Goal: Task Accomplishment & Management: Complete application form

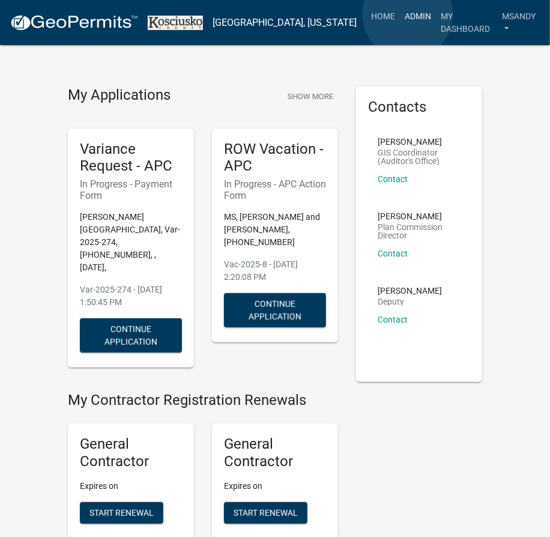
click at [408, 14] on link "Admin" at bounding box center [418, 16] width 36 height 23
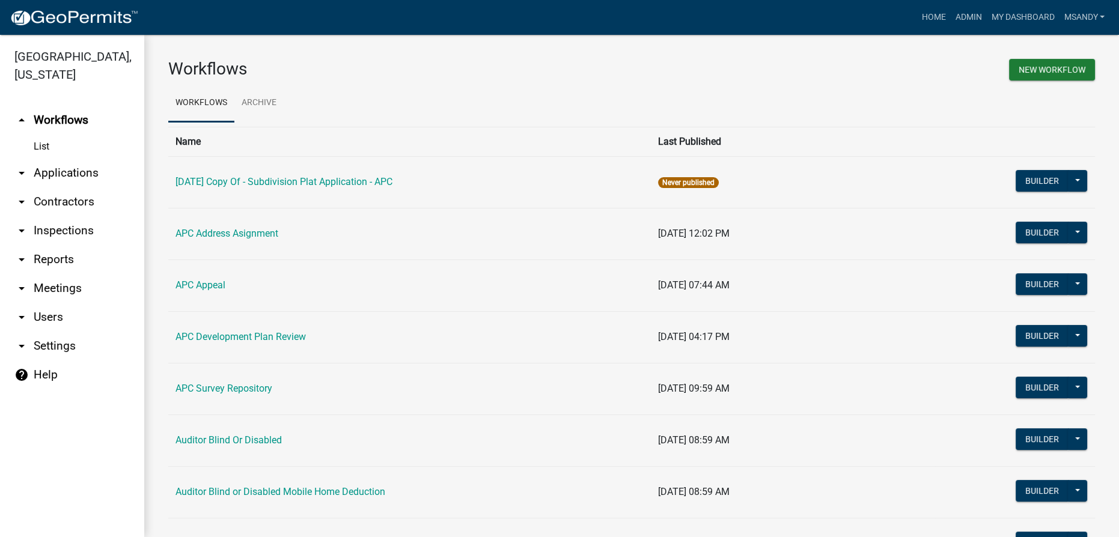
click at [80, 174] on link "arrow_drop_down Applications" at bounding box center [72, 173] width 144 height 29
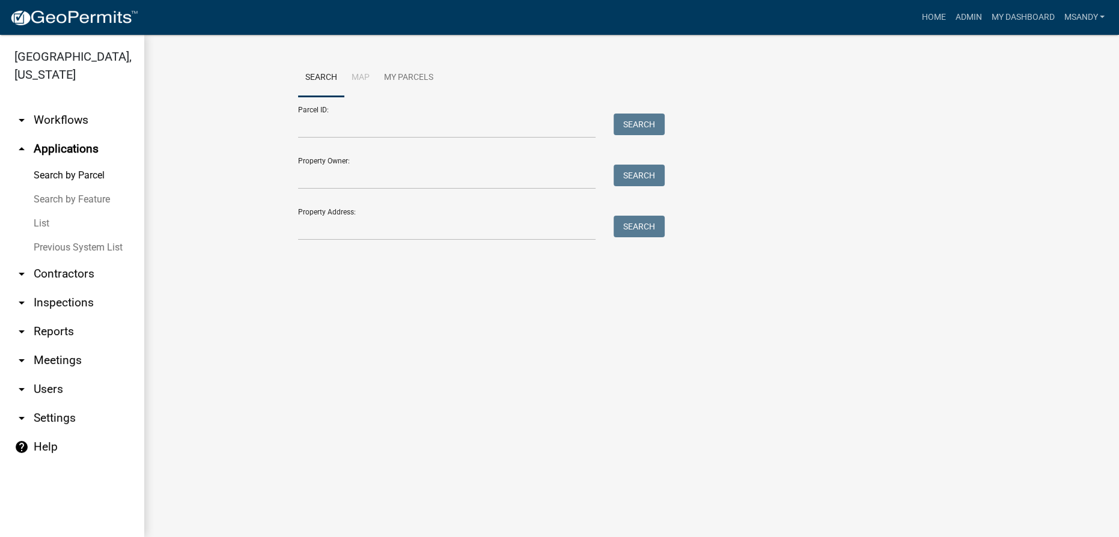
click at [43, 221] on link "List" at bounding box center [72, 223] width 144 height 24
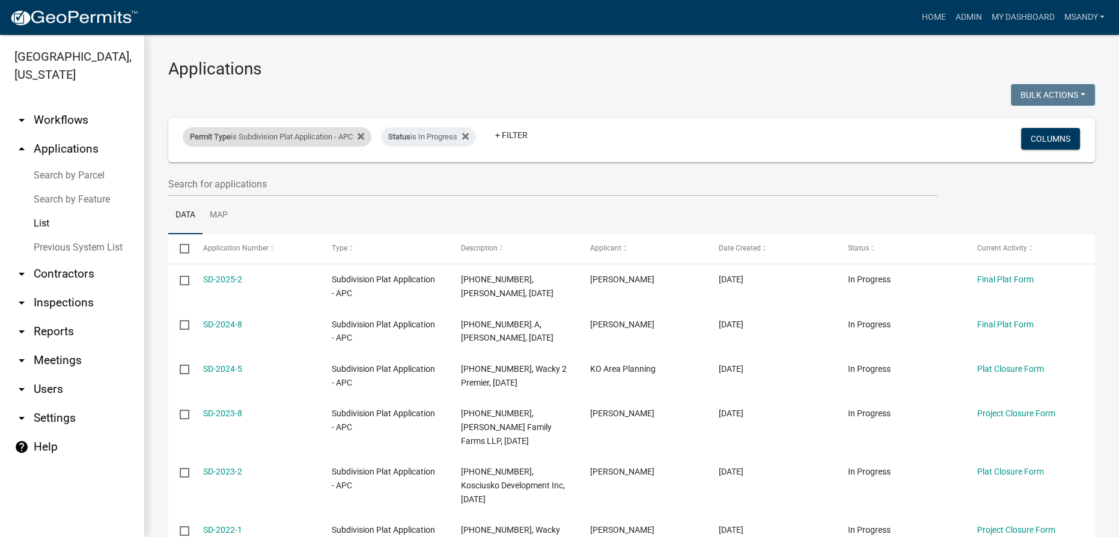
click at [303, 135] on div "Permit Type is Subdivision Plat Application - APC" at bounding box center [277, 136] width 189 height 19
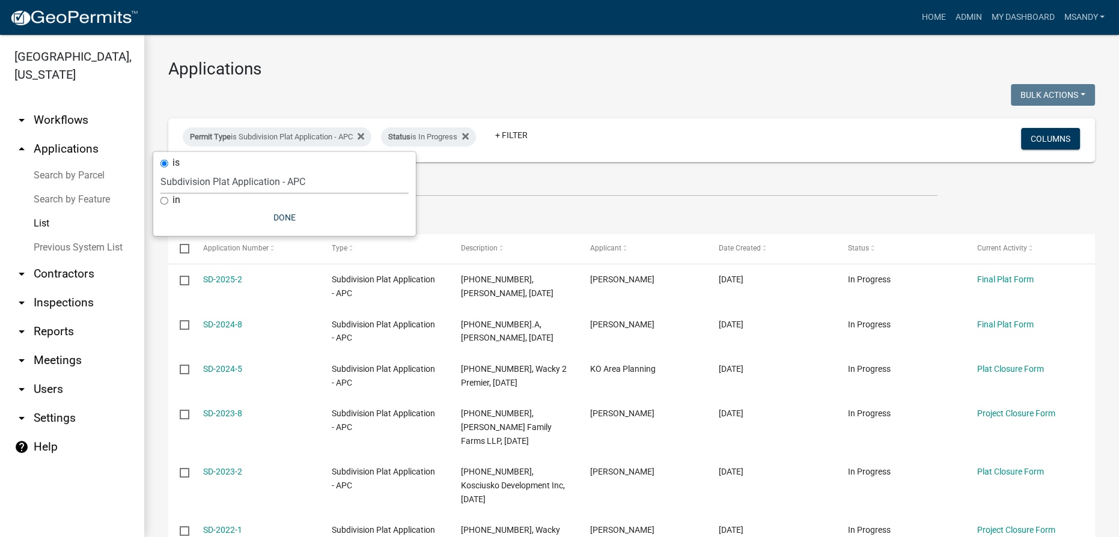
click at [271, 181] on select "Select an option [DATE] Copy Of - Subdivision Plat Application - APC APC Addres…" at bounding box center [284, 181] width 248 height 25
select select "39955938-6eae-4fcf-8cb0-e02ae33ed793"
click at [160, 169] on select "Select an option [DATE] Copy Of - Subdivision Plat Application - APC APC Addres…" at bounding box center [284, 181] width 248 height 25
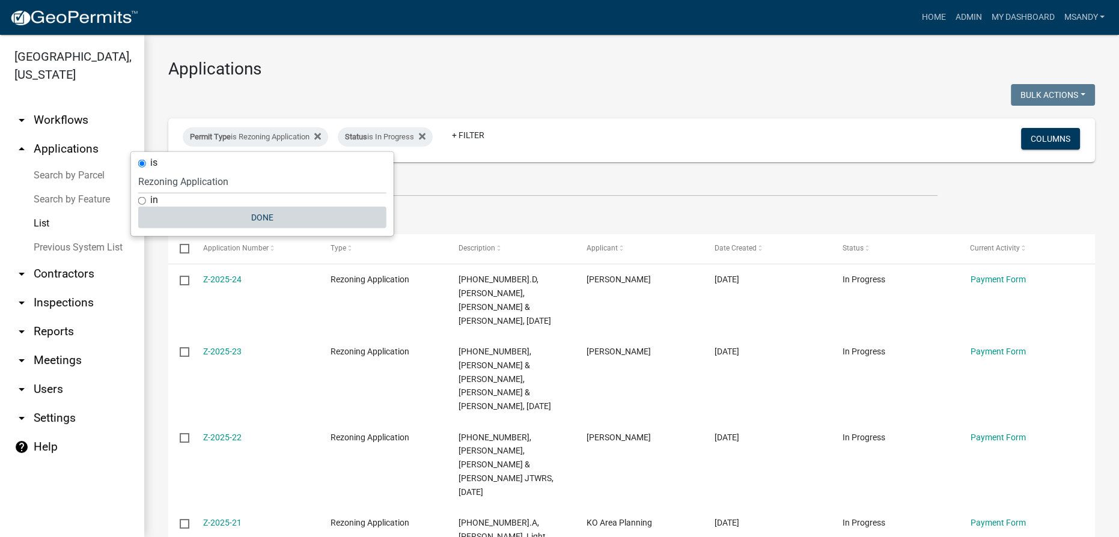
click at [254, 214] on button "Done" at bounding box center [262, 218] width 248 height 22
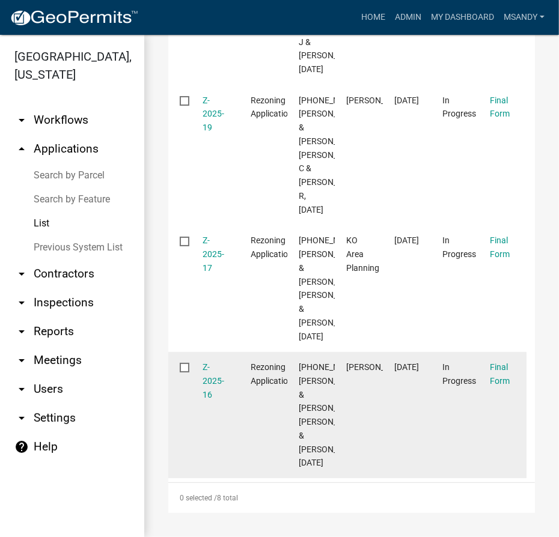
scroll to position [1307, 0]
click at [208, 362] on link "Z-2025-16" at bounding box center [214, 380] width 22 height 37
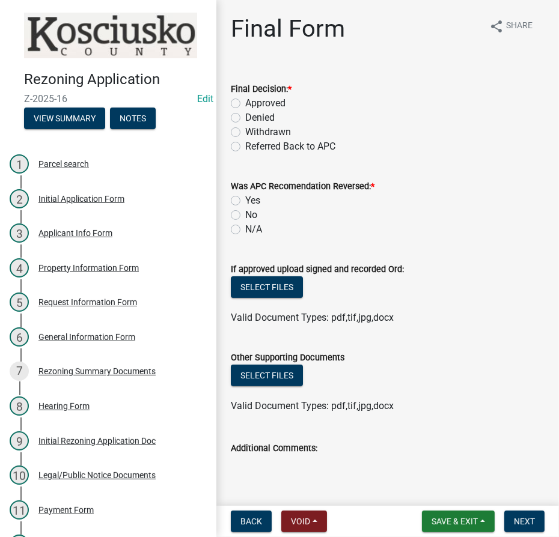
click at [245, 103] on label "Approved" at bounding box center [265, 103] width 40 height 14
click at [245, 103] on input "Approved" at bounding box center [249, 100] width 8 height 8
radio input "true"
click at [245, 201] on label "Yes" at bounding box center [252, 200] width 15 height 14
click at [245, 201] on input "Yes" at bounding box center [249, 197] width 8 height 8
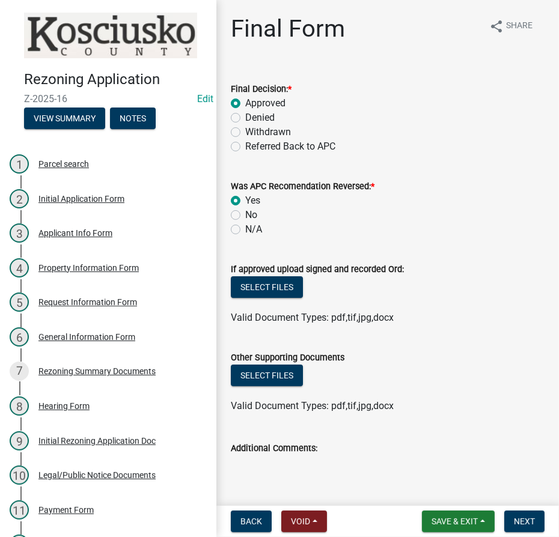
radio input "true"
click at [277, 285] on button "Select files" at bounding box center [267, 287] width 72 height 22
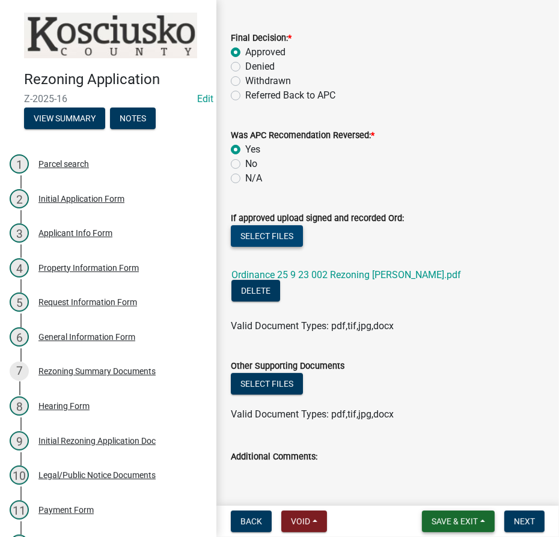
scroll to position [126, 0]
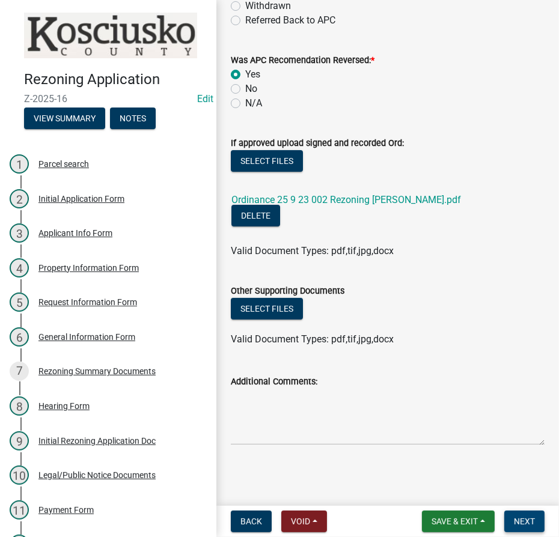
click at [521, 520] on span "Next" at bounding box center [524, 522] width 21 height 10
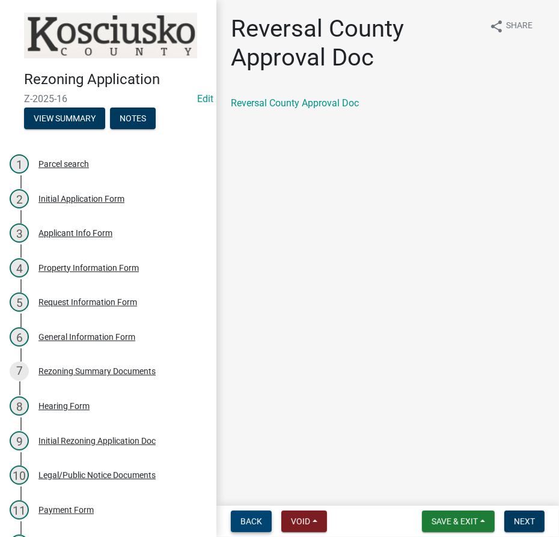
click at [246, 524] on span "Back" at bounding box center [251, 522] width 22 height 10
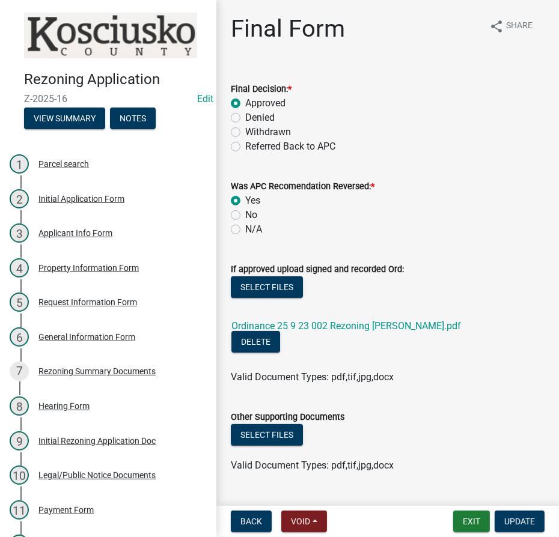
click at [245, 211] on label "No" at bounding box center [251, 215] width 12 height 14
click at [245, 211] on input "No" at bounding box center [249, 212] width 8 height 8
radio input "true"
click at [518, 517] on span "Update" at bounding box center [519, 522] width 31 height 10
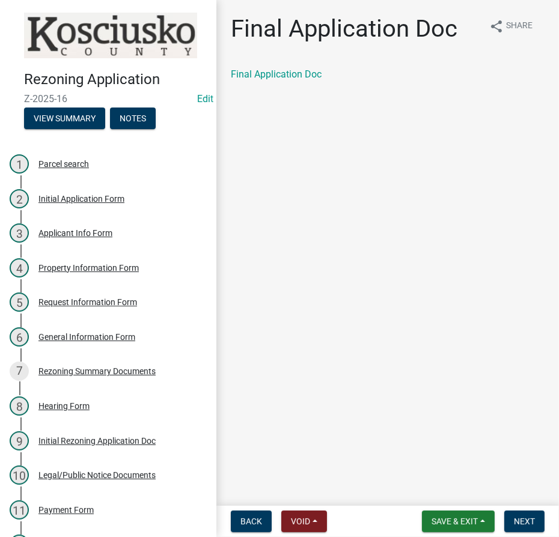
click at [255, 81] on div "Final Application Doc" at bounding box center [388, 79] width 332 height 24
click at [257, 73] on link "Final Application Doc" at bounding box center [276, 73] width 91 height 11
click at [520, 523] on span "Next" at bounding box center [524, 522] width 21 height 10
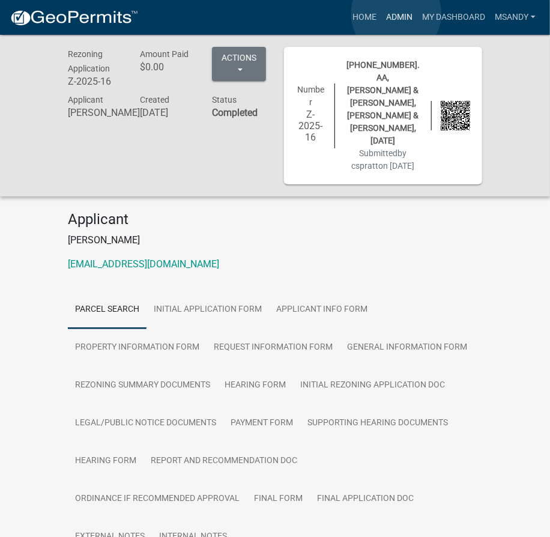
click at [396, 14] on link "Admin" at bounding box center [399, 17] width 36 height 23
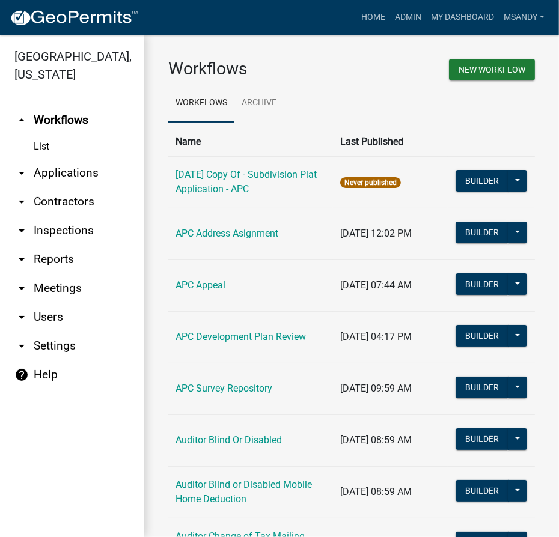
drag, startPoint x: 58, startPoint y: 172, endPoint x: 20, endPoint y: 172, distance: 38.4
click at [58, 172] on link "arrow_drop_down Applications" at bounding box center [72, 173] width 144 height 29
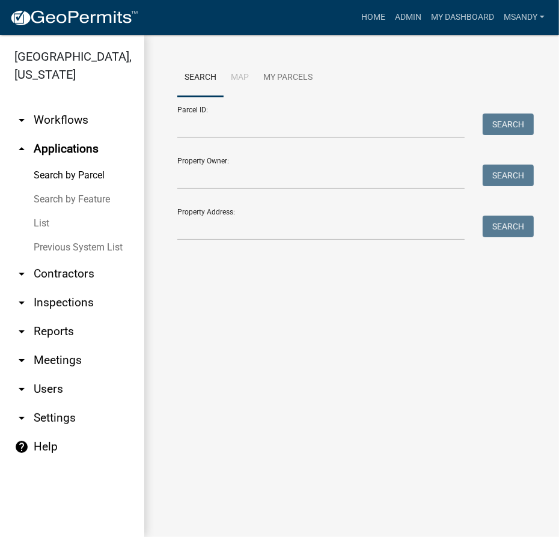
click at [37, 220] on link "List" at bounding box center [72, 223] width 144 height 24
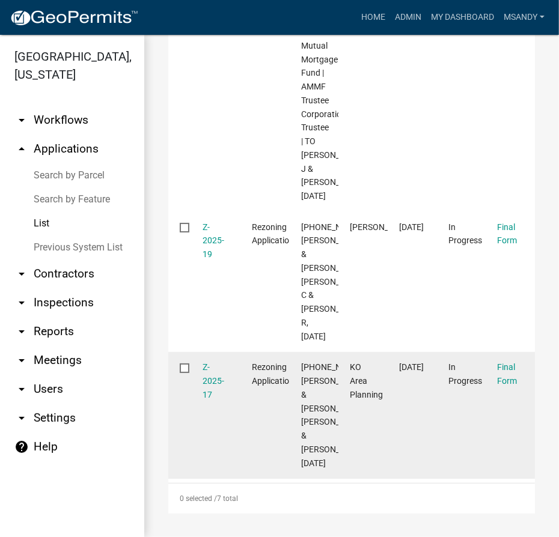
scroll to position [1111, 0]
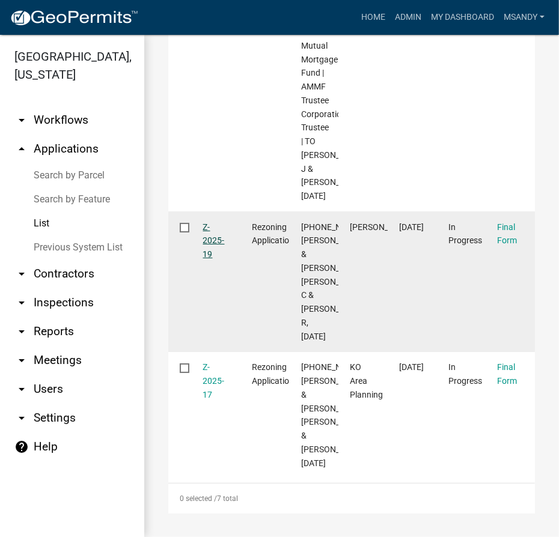
click at [214, 222] on link "Z-2025-19" at bounding box center [214, 240] width 22 height 37
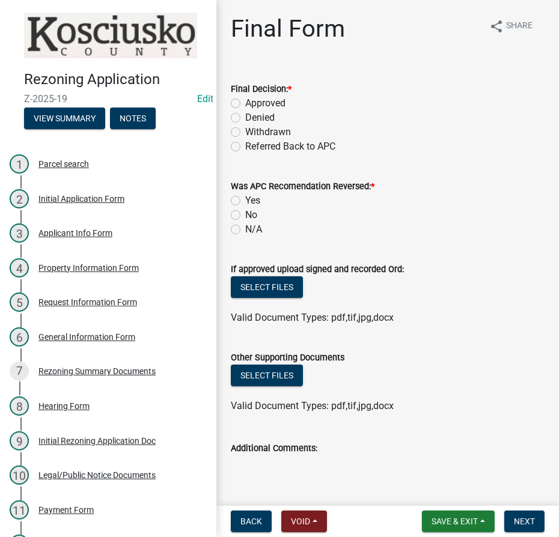
click at [241, 102] on div "Approved" at bounding box center [388, 103] width 314 height 14
click at [245, 103] on label "Approved" at bounding box center [265, 103] width 40 height 14
click at [245, 103] on input "Approved" at bounding box center [249, 100] width 8 height 8
radio input "true"
click at [245, 214] on label "No" at bounding box center [251, 215] width 12 height 14
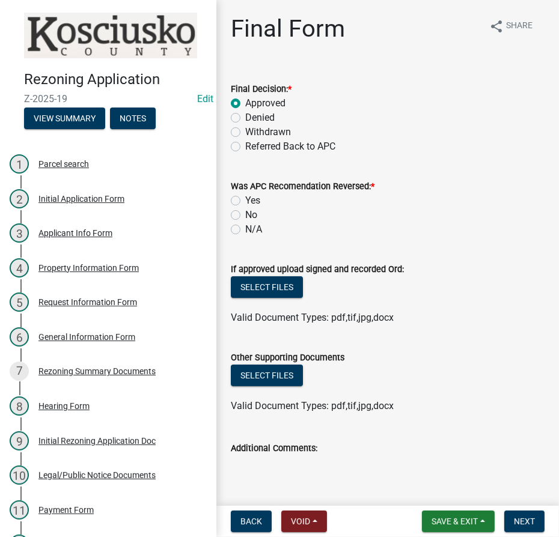
click at [245, 214] on input "No" at bounding box center [249, 212] width 8 height 8
radio input "true"
click at [266, 285] on button "Select files" at bounding box center [267, 287] width 72 height 22
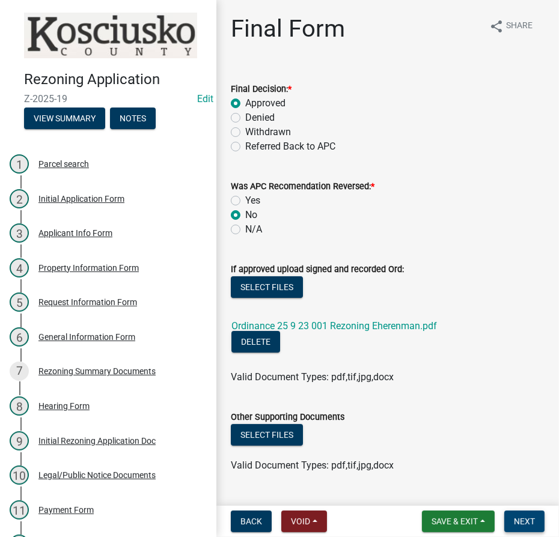
click at [527, 521] on span "Next" at bounding box center [524, 522] width 21 height 10
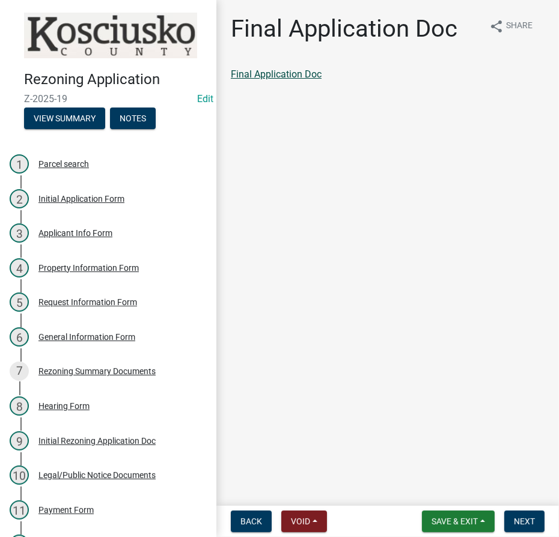
click at [276, 73] on link "Final Application Doc" at bounding box center [276, 73] width 91 height 11
click at [531, 522] on span "Next" at bounding box center [524, 522] width 21 height 10
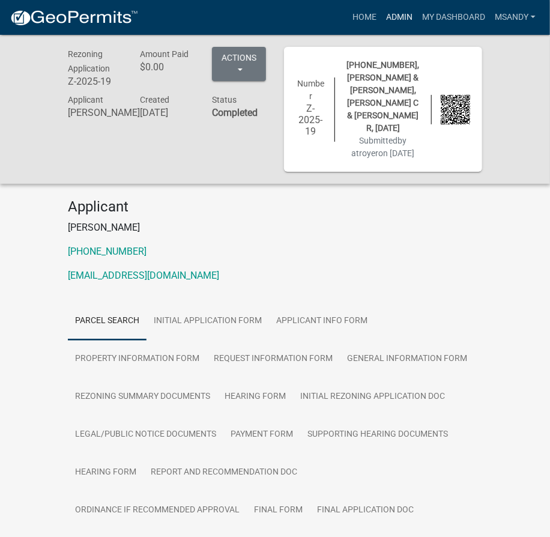
click at [400, 12] on link "Admin" at bounding box center [399, 17] width 36 height 23
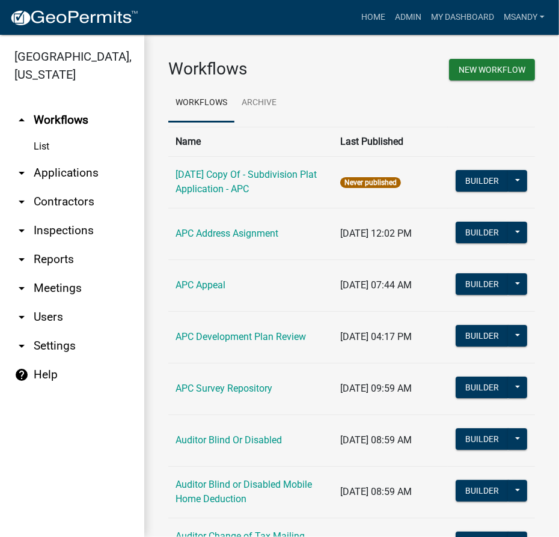
click at [62, 172] on link "arrow_drop_down Applications" at bounding box center [72, 173] width 144 height 29
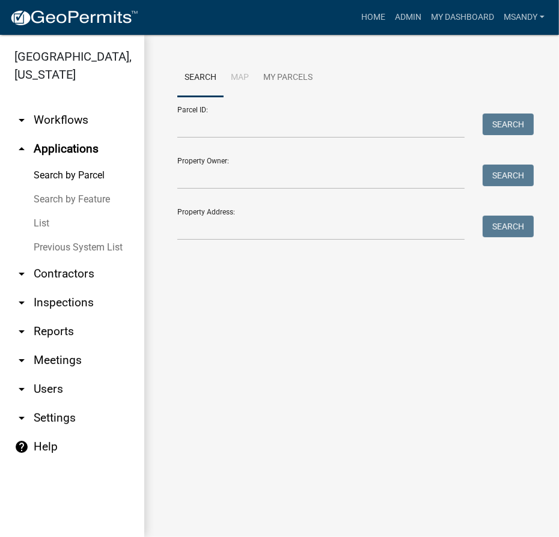
click at [46, 224] on link "List" at bounding box center [72, 223] width 144 height 24
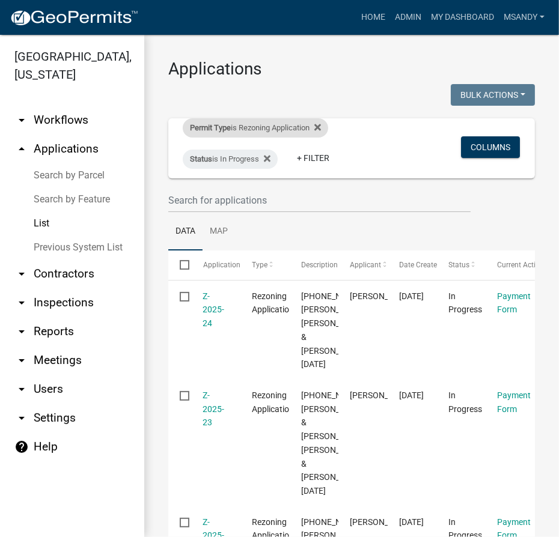
click at [258, 125] on div "Permit Type is Rezoning Application" at bounding box center [255, 127] width 145 height 19
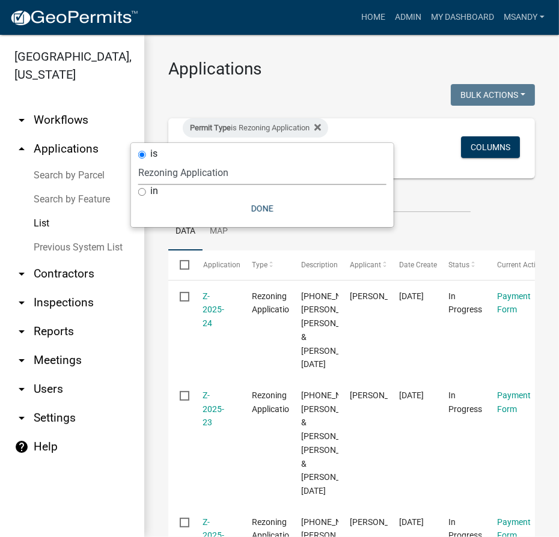
click at [223, 165] on select "Select an option [DATE] Copy Of - Subdivision Plat Application - APC APC Addres…" at bounding box center [262, 172] width 248 height 25
select select "983365ef-1958-4b2f-a0f0-d17189ea42a8"
click at [138, 160] on select "Select an option [DATE] Copy Of - Subdivision Plat Application - APC APC Addres…" at bounding box center [262, 172] width 248 height 25
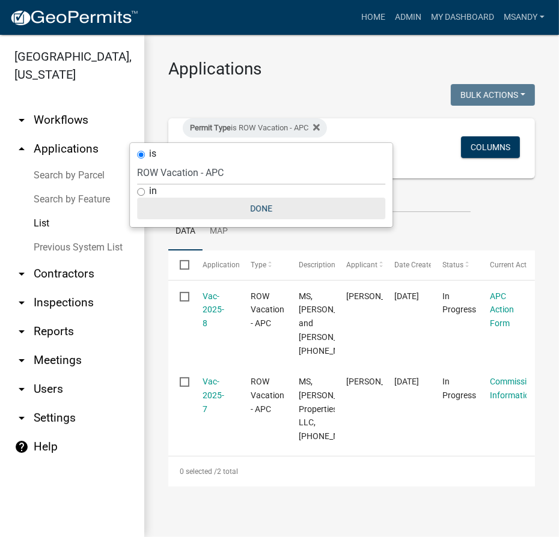
click at [263, 207] on button "Done" at bounding box center [261, 209] width 248 height 22
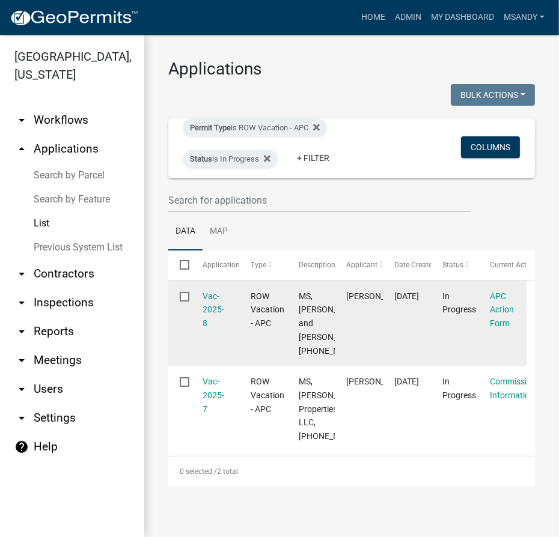
scroll to position [55, 0]
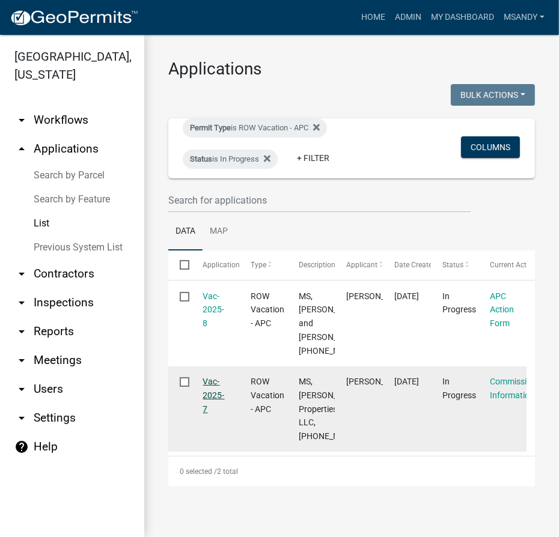
click at [213, 381] on link "Vac-2025-7" at bounding box center [214, 395] width 22 height 37
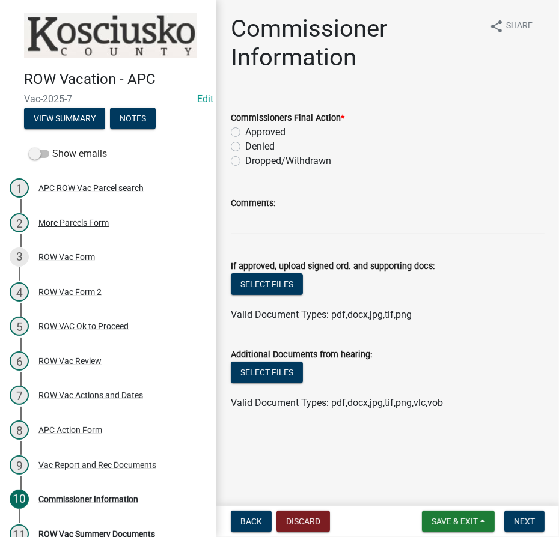
click at [245, 134] on label "Approved" at bounding box center [265, 132] width 40 height 14
click at [245, 133] on input "Approved" at bounding box center [249, 129] width 8 height 8
radio input "true"
click at [258, 281] on button "Select files" at bounding box center [267, 284] width 72 height 22
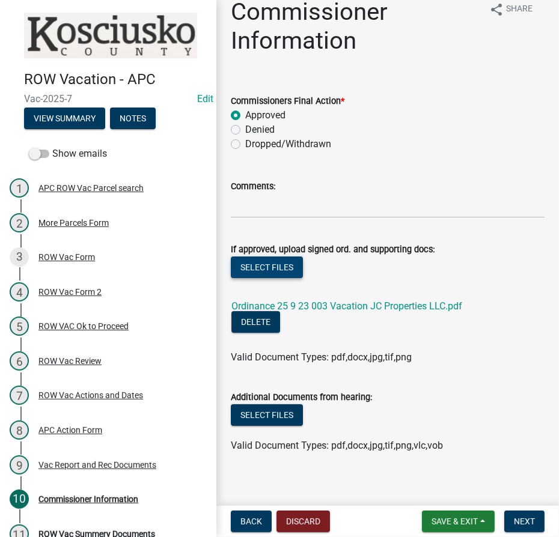
scroll to position [26, 0]
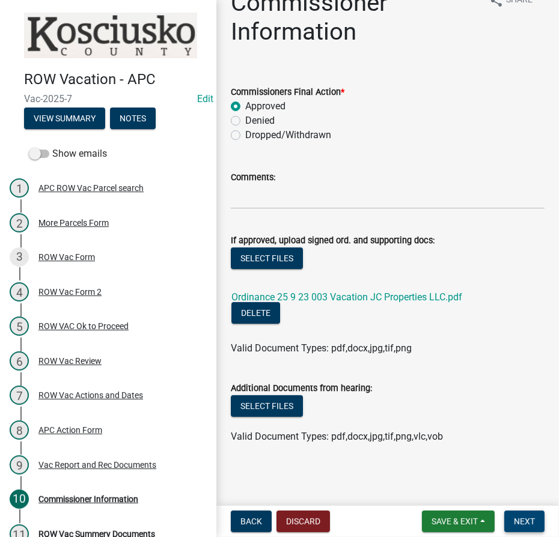
click at [529, 520] on span "Next" at bounding box center [524, 522] width 21 height 10
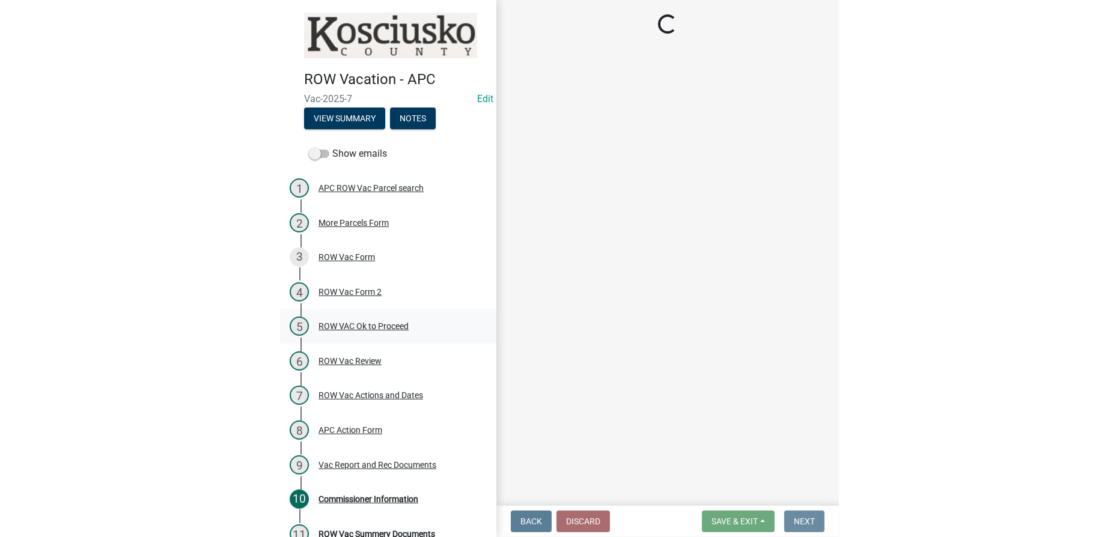
scroll to position [0, 0]
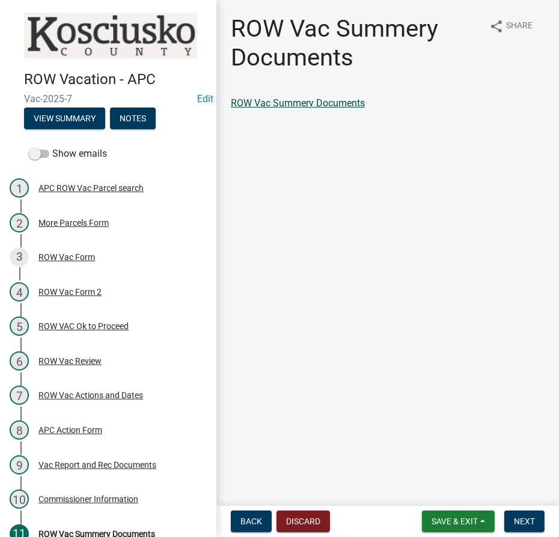
click at [295, 99] on link "ROW Vac Summery Documents" at bounding box center [298, 102] width 134 height 11
click at [525, 520] on span "Next" at bounding box center [524, 522] width 21 height 10
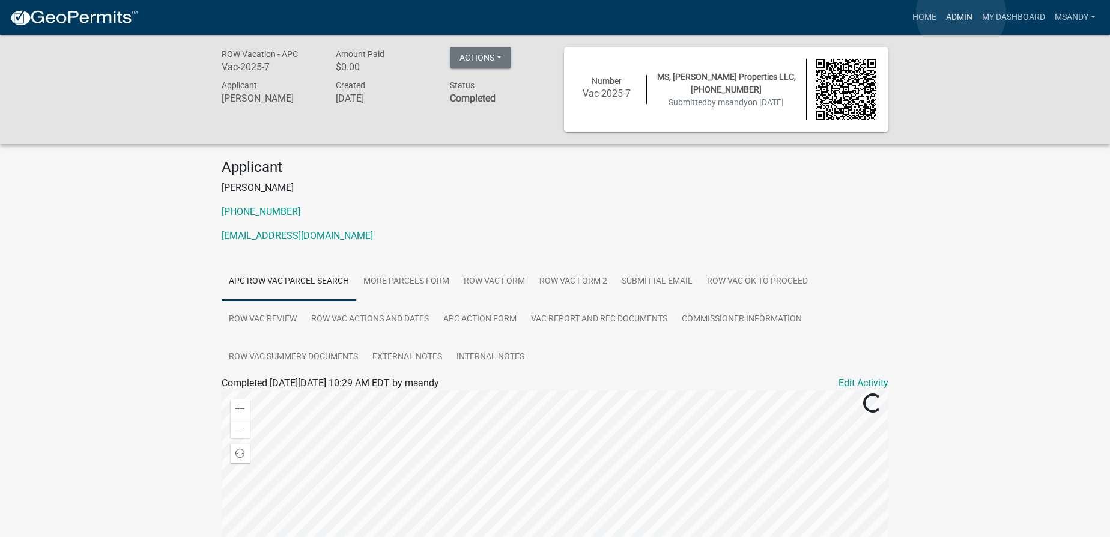
click at [558, 14] on link "Admin" at bounding box center [959, 17] width 36 height 23
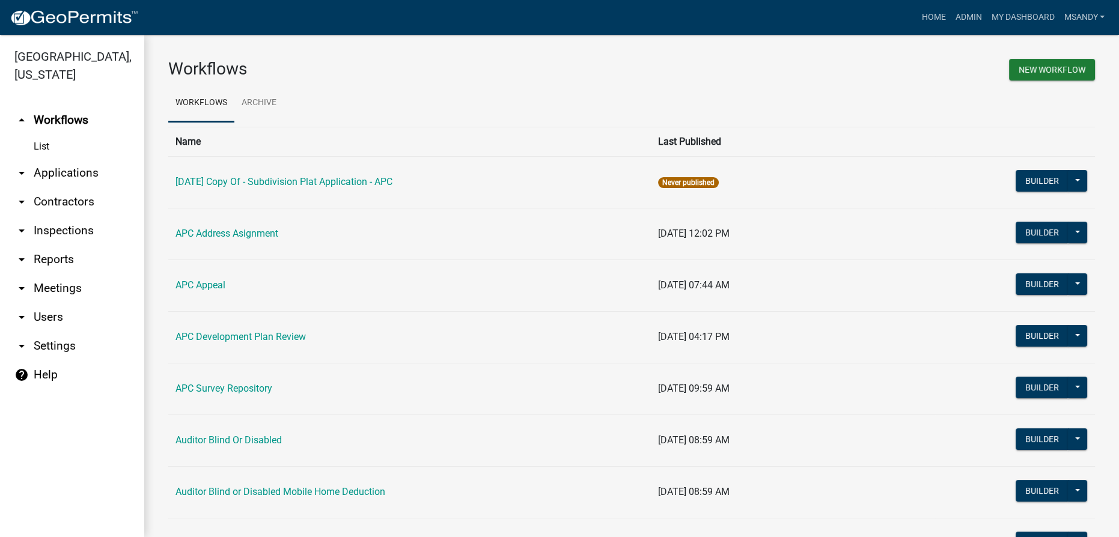
click at [51, 174] on link "arrow_drop_down Applications" at bounding box center [72, 173] width 144 height 29
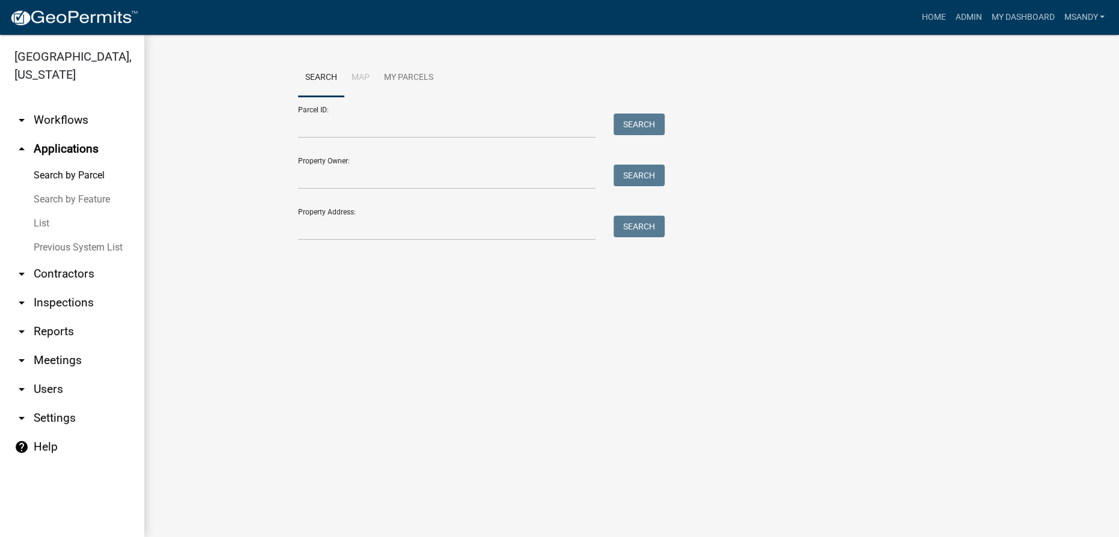
click at [42, 219] on link "List" at bounding box center [72, 223] width 144 height 24
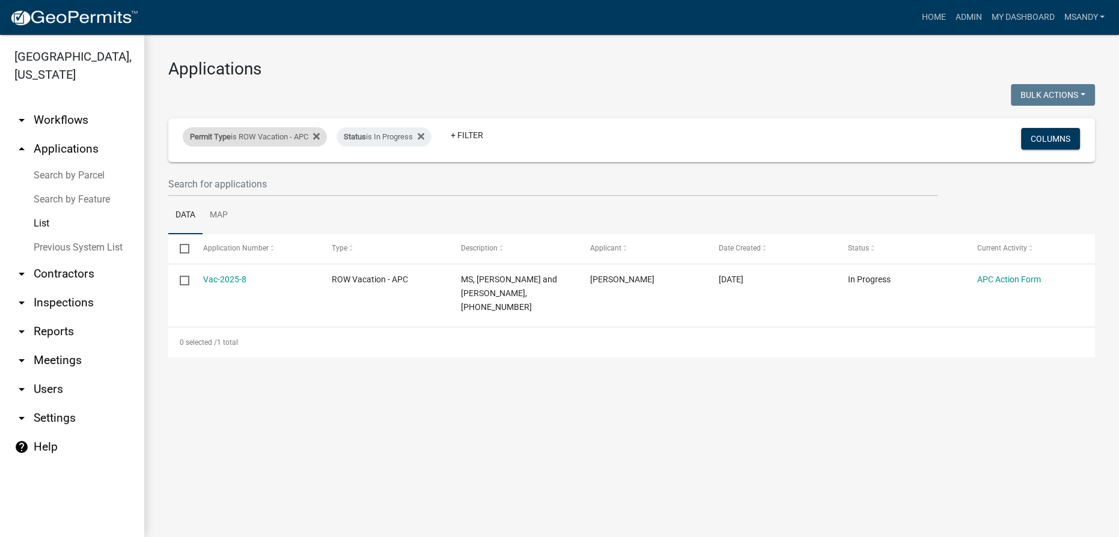
click at [260, 137] on div "Permit Type is ROW Vacation - APC" at bounding box center [255, 136] width 144 height 19
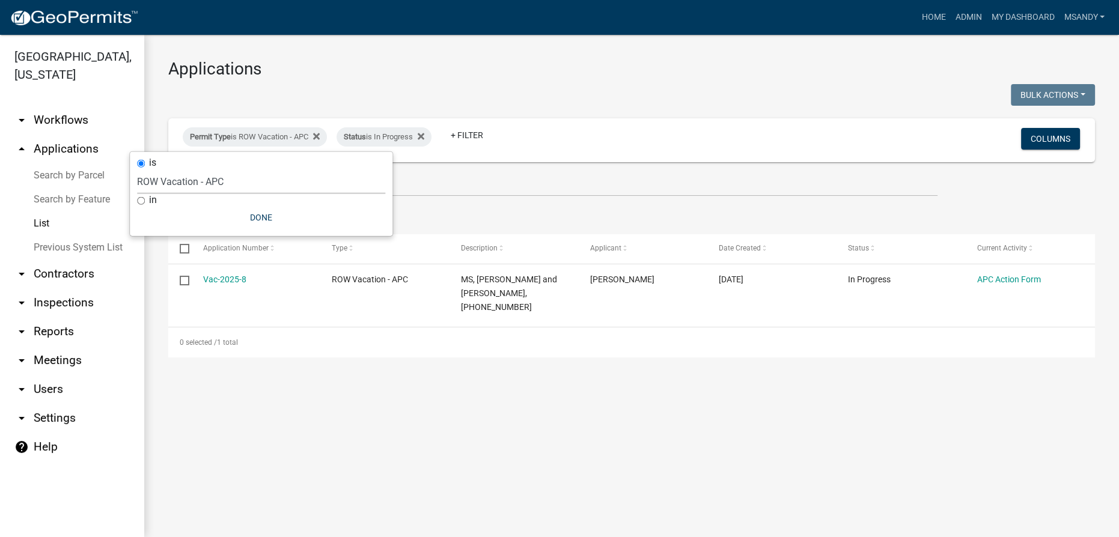
click at [242, 188] on select "Select an option [DATE] Copy Of - Subdivision Plat Application - APC APC Addres…" at bounding box center [261, 181] width 248 height 25
select select "fd16075f-20e6-44d6-ab91-240cdacf10df"
click at [142, 169] on select "Select an option [DATE] Copy Of - Subdivision Plat Application - APC APC Addres…" at bounding box center [261, 181] width 248 height 25
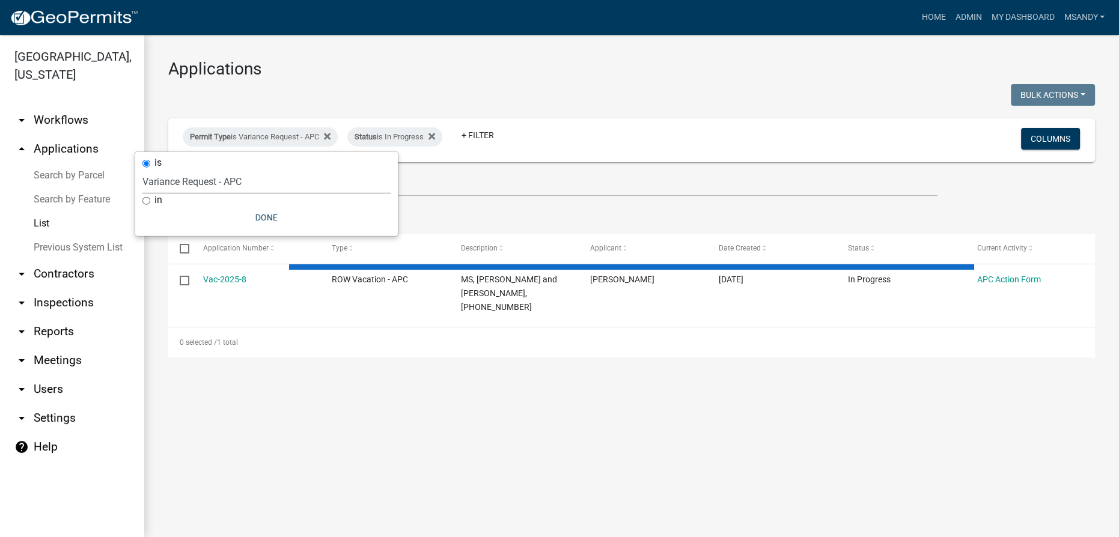
select select "3: 100"
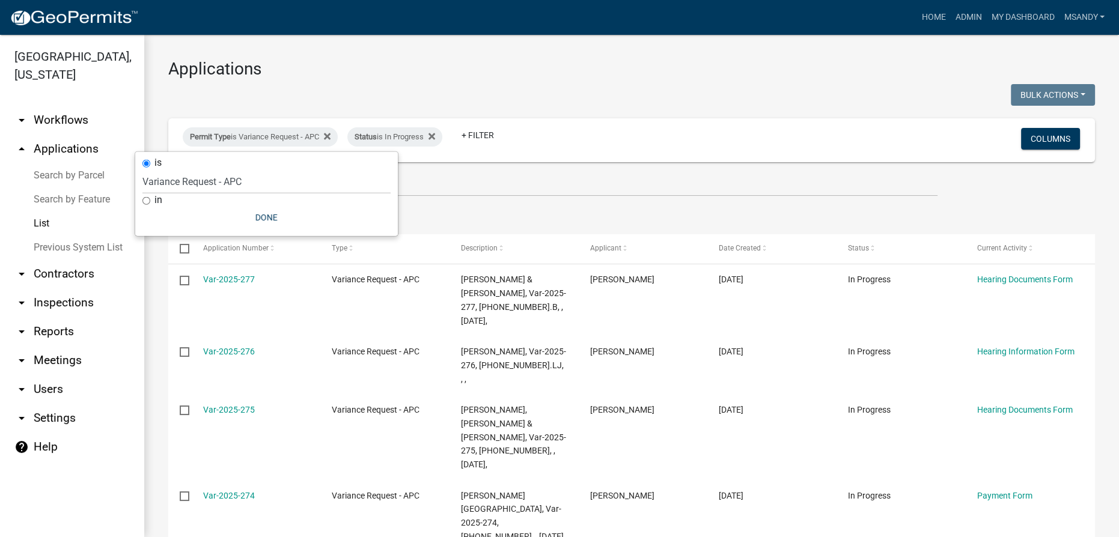
click at [268, 205] on div "in" at bounding box center [266, 200] width 248 height 13
click at [266, 218] on button "Done" at bounding box center [266, 218] width 248 height 22
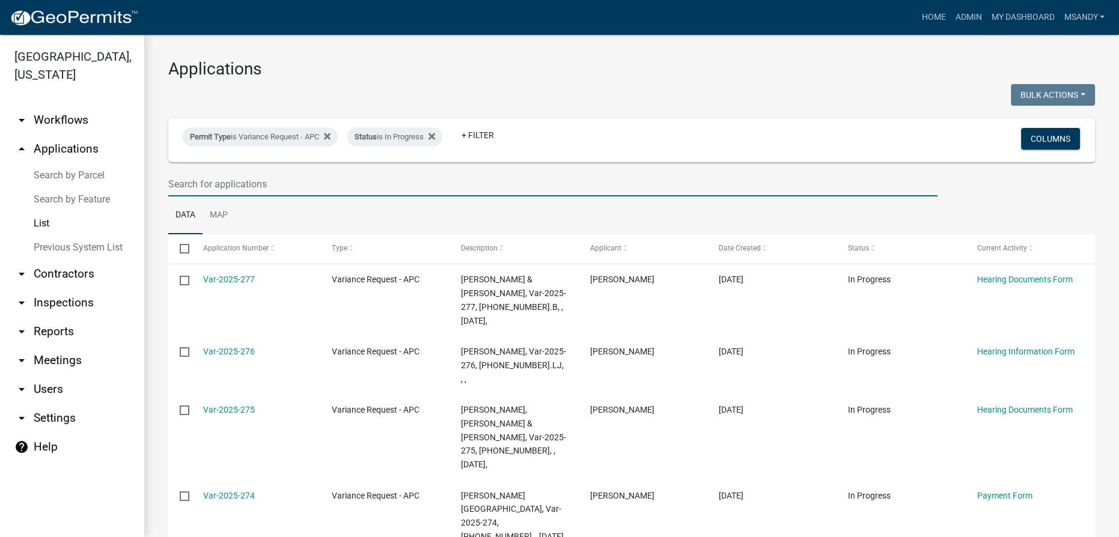
click at [355, 193] on input "text" at bounding box center [552, 184] width 769 height 25
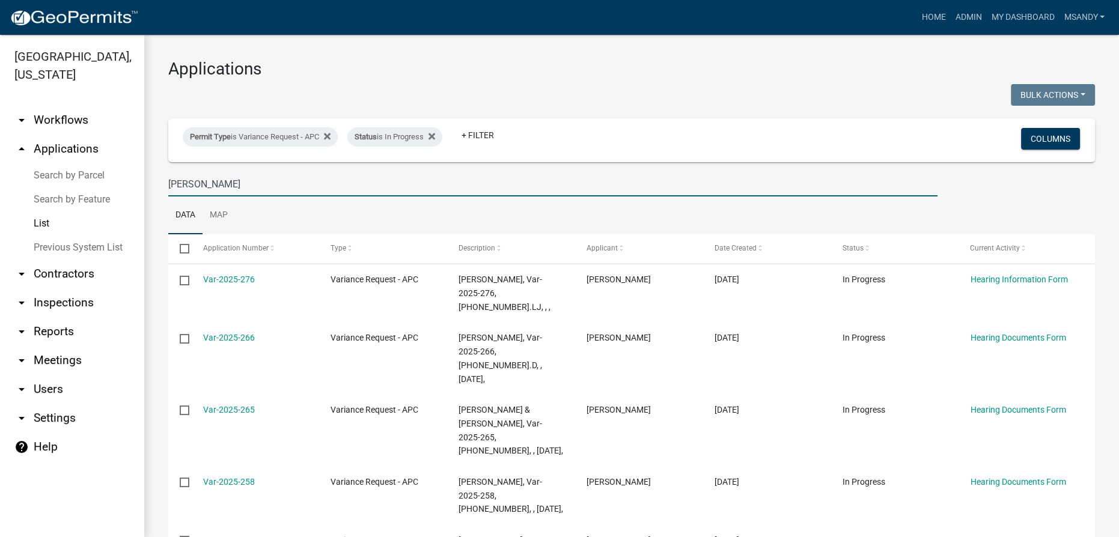
drag, startPoint x: 187, startPoint y: 190, endPoint x: 101, endPoint y: 190, distance: 86.5
click at [104, 190] on div "[GEOGRAPHIC_DATA], [US_STATE] arrow_drop_down Workflows List arrow_drop_up Appl…" at bounding box center [559, 286] width 1119 height 502
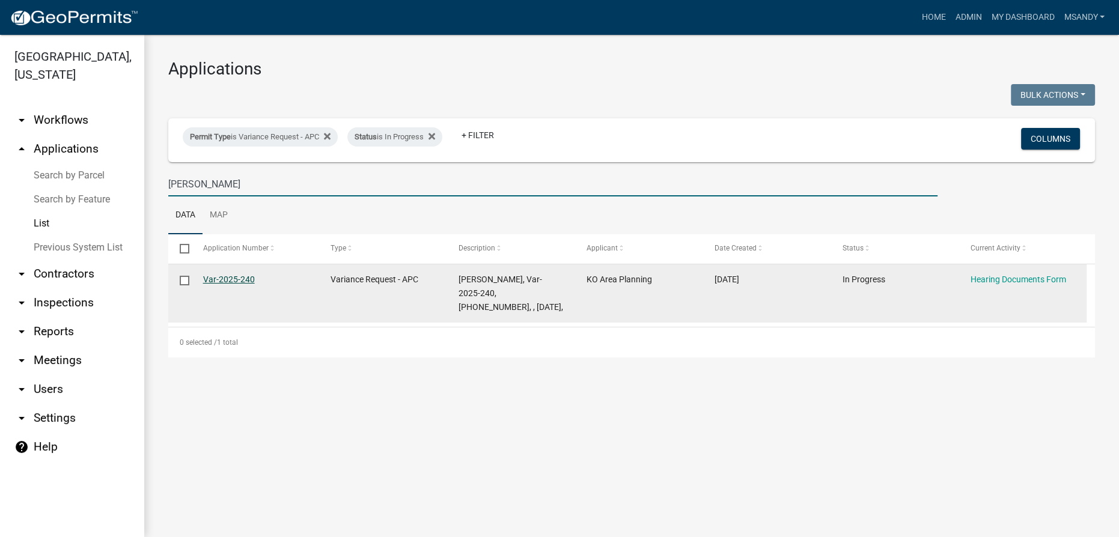
type input "[PERSON_NAME]"
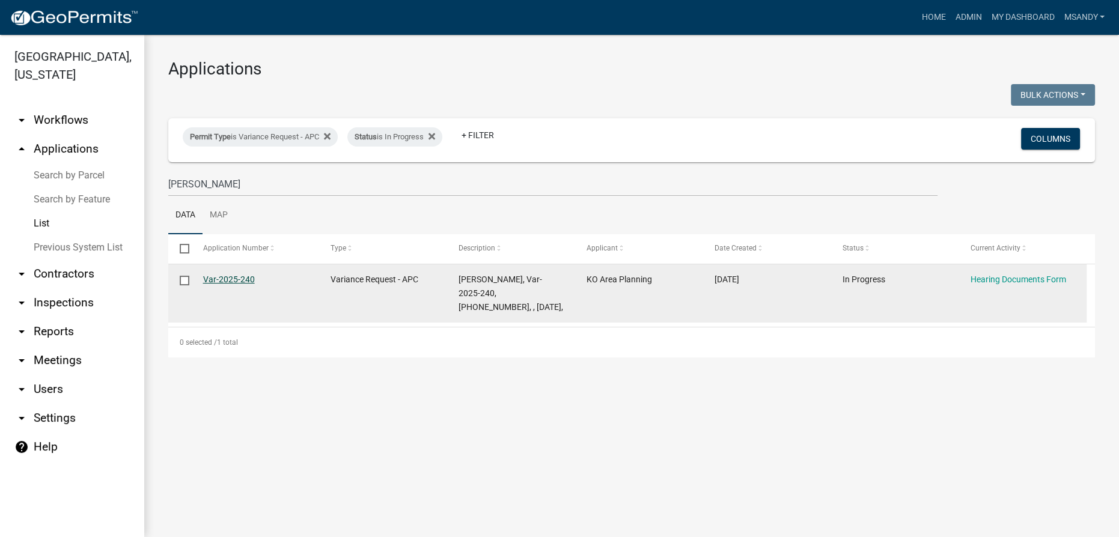
click at [216, 277] on link "Var-2025-240" at bounding box center [229, 280] width 52 height 10
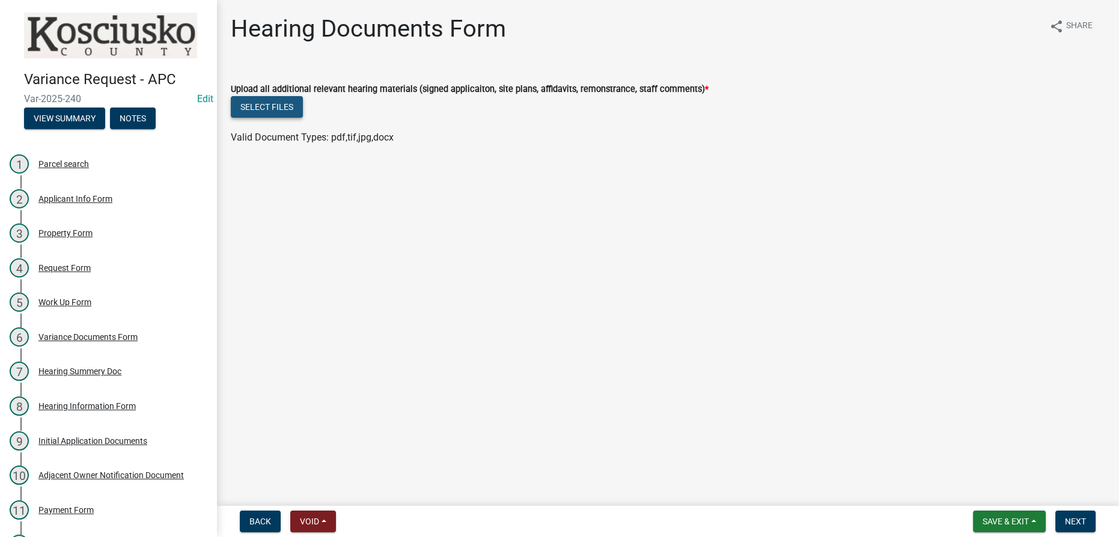
click at [282, 100] on button "Select files" at bounding box center [267, 107] width 72 height 22
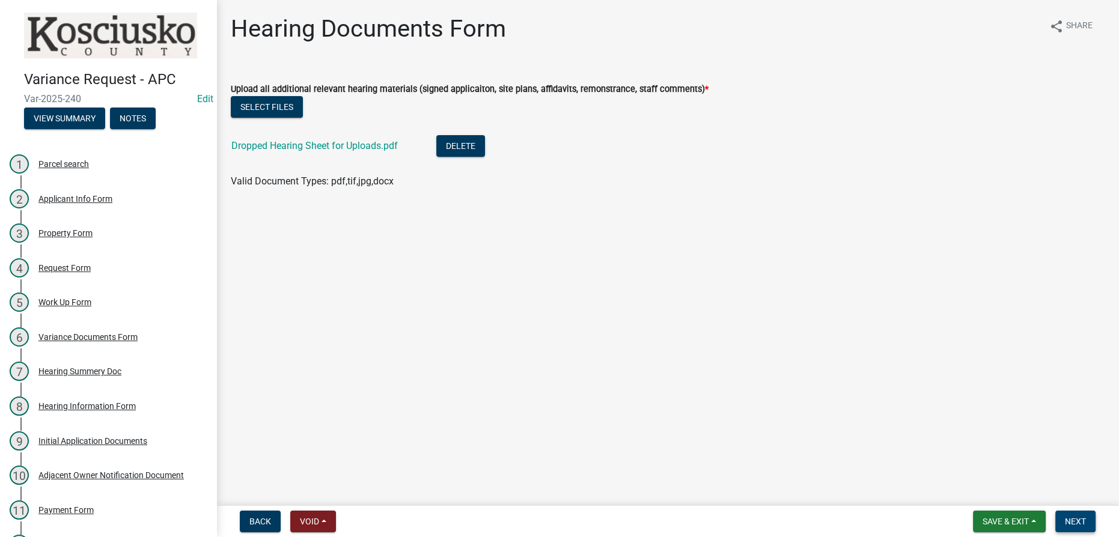
click at [558, 518] on button "Next" at bounding box center [1075, 522] width 40 height 22
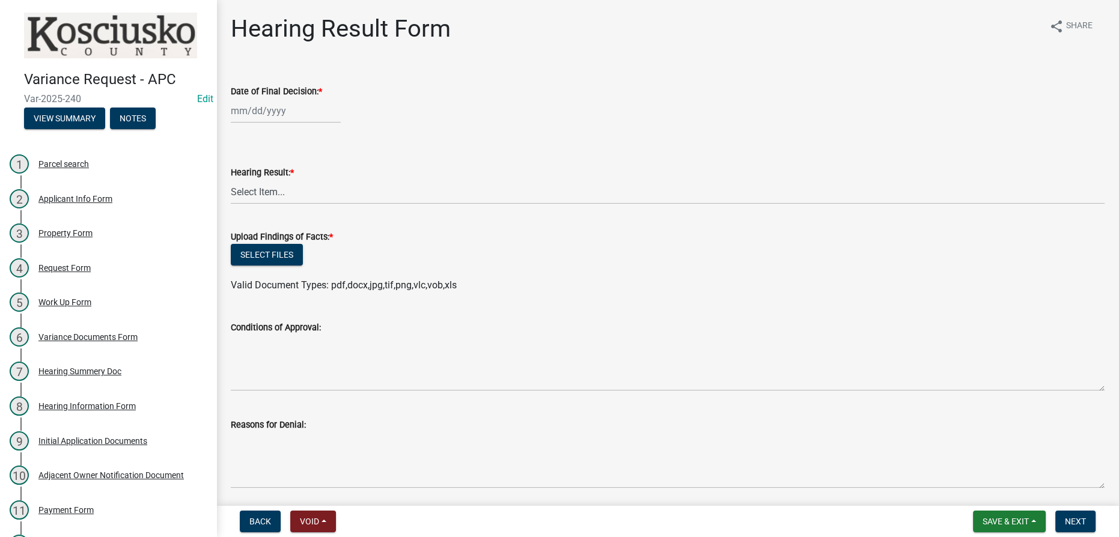
select select "9"
select select "2025"
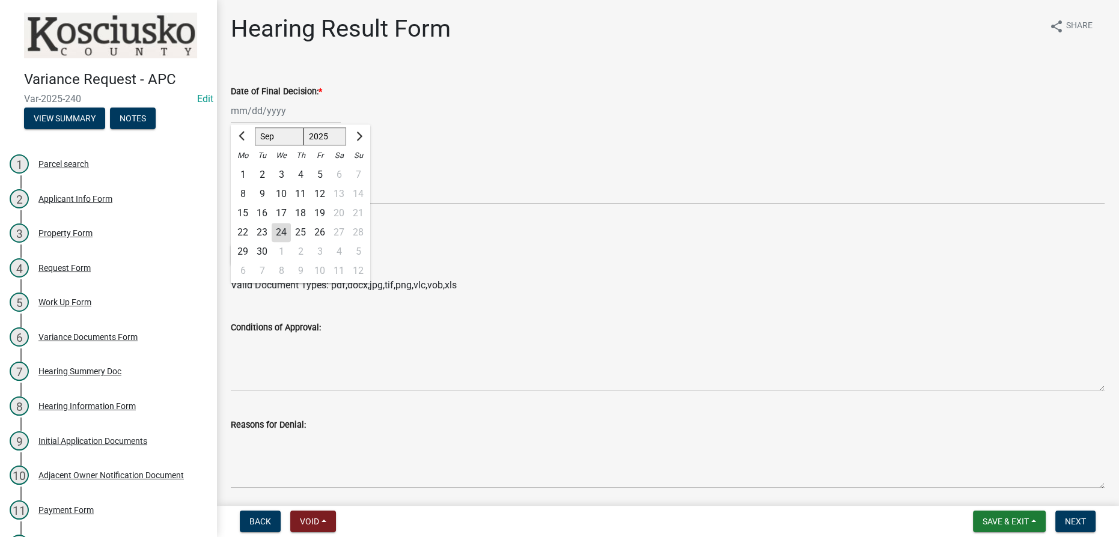
click at [250, 102] on div "[PERSON_NAME] Feb Mar Apr [PERSON_NAME][DATE] Oct Nov [DATE] 1526 1527 1528 152…" at bounding box center [286, 111] width 110 height 25
click at [237, 230] on div "22" at bounding box center [242, 232] width 19 height 19
type input "[DATE]"
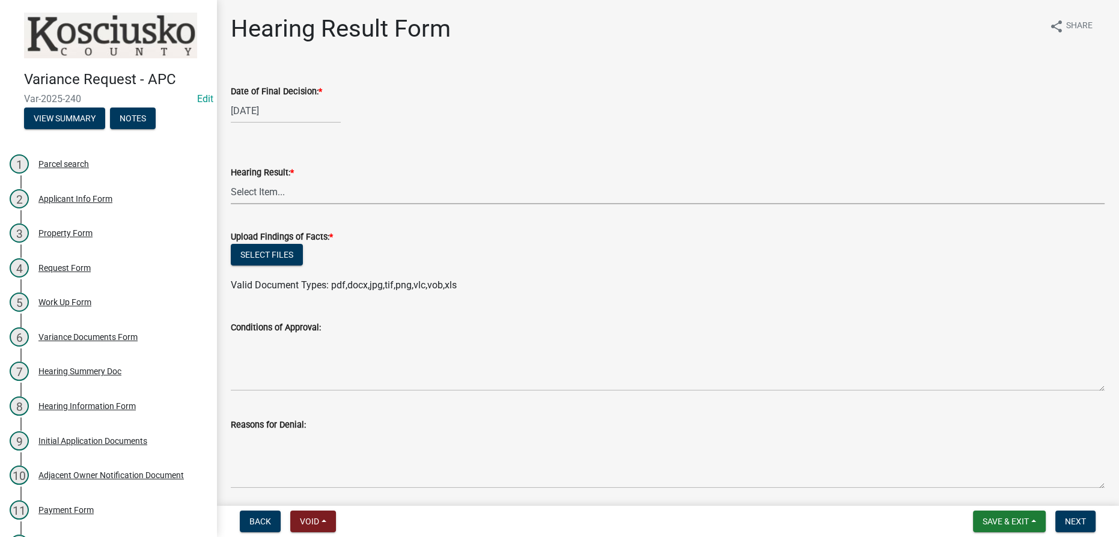
click at [265, 192] on select "Select Item... Approved Denied Withdrawn/Dropped" at bounding box center [667, 192] width 873 height 25
click at [231, 180] on select "Select Item... Approved Denied Withdrawn/Dropped" at bounding box center [667, 192] width 873 height 25
select select "92ee34e7-2def-4d14-890e-d3db16f6285f"
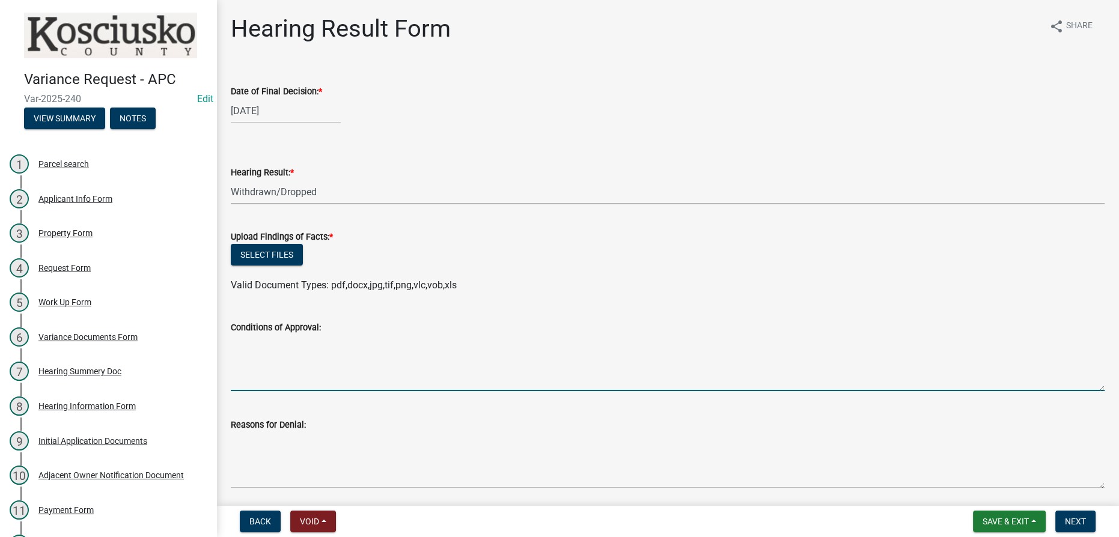
click at [256, 349] on textarea "Conditions of Approval:" at bounding box center [667, 363] width 873 height 56
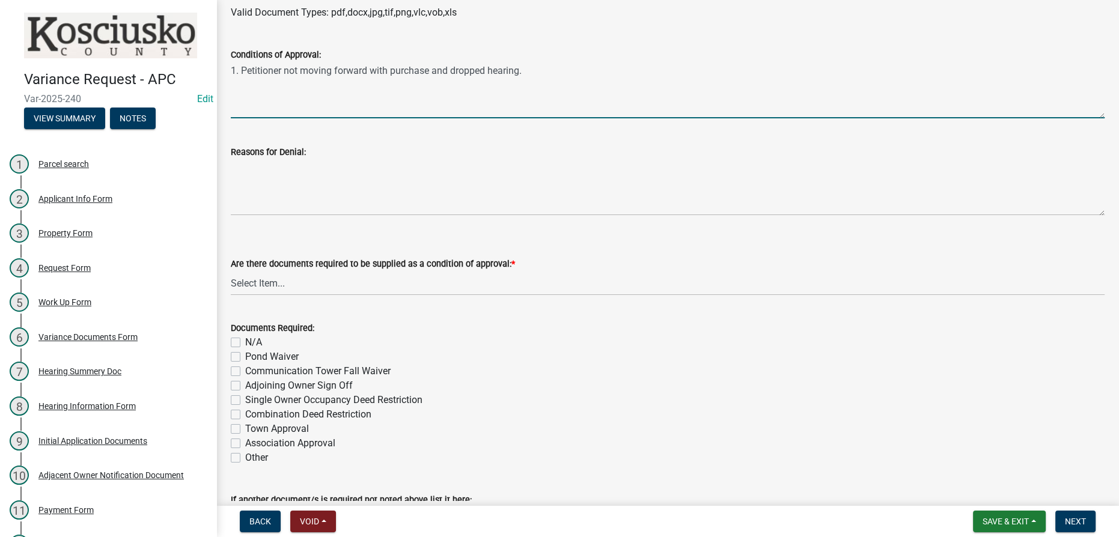
drag, startPoint x: 539, startPoint y: 67, endPoint x: 225, endPoint y: 70, distance: 314.2
click at [225, 70] on div "Conditions of Approval: 1. Petitioner not moving forward with purchase and drop…" at bounding box center [668, 75] width 892 height 88
type textarea "1. Petitioner not moving forward with purchase and dropped hearing."
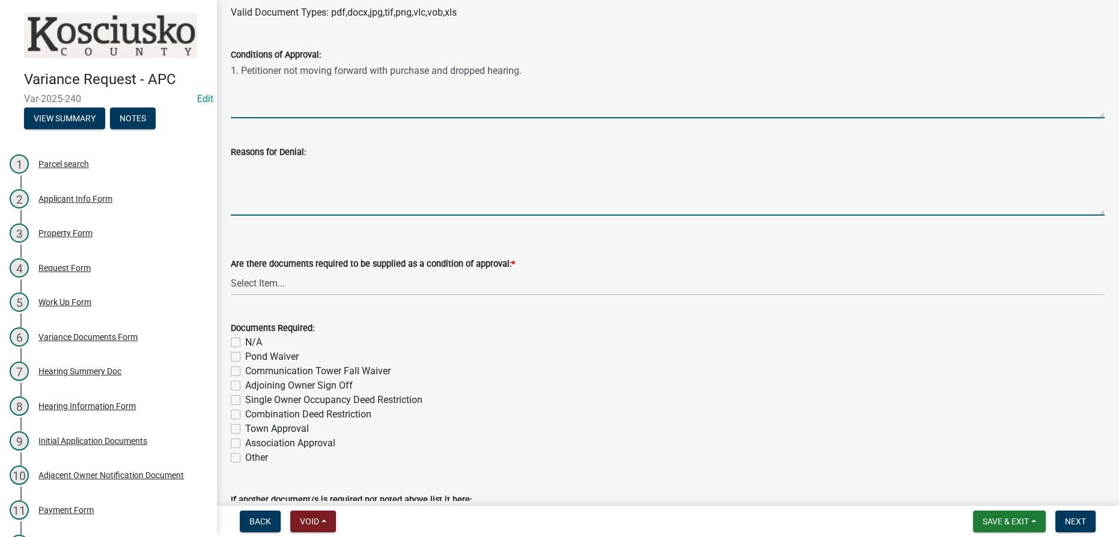
click at [267, 165] on textarea "Reasons for Denial:" at bounding box center [667, 187] width 873 height 56
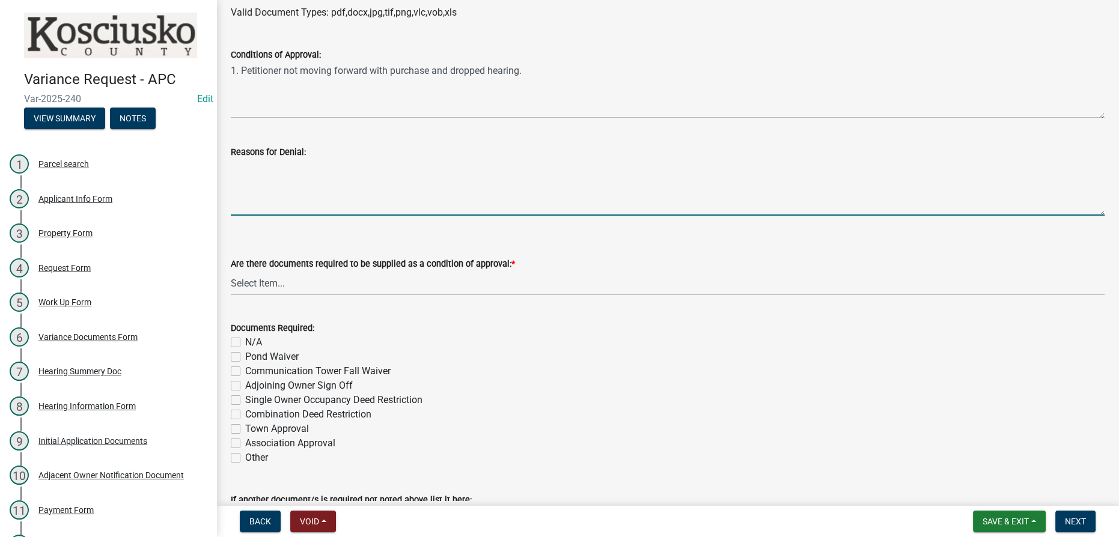
paste textarea "1. Petitioner not moving forward with purchase and dropped hearing."
type textarea "1. Petitioner not moving forward with purchase and dropped hearing."
click at [293, 290] on select "Select Item... Yes No N/A" at bounding box center [667, 283] width 873 height 25
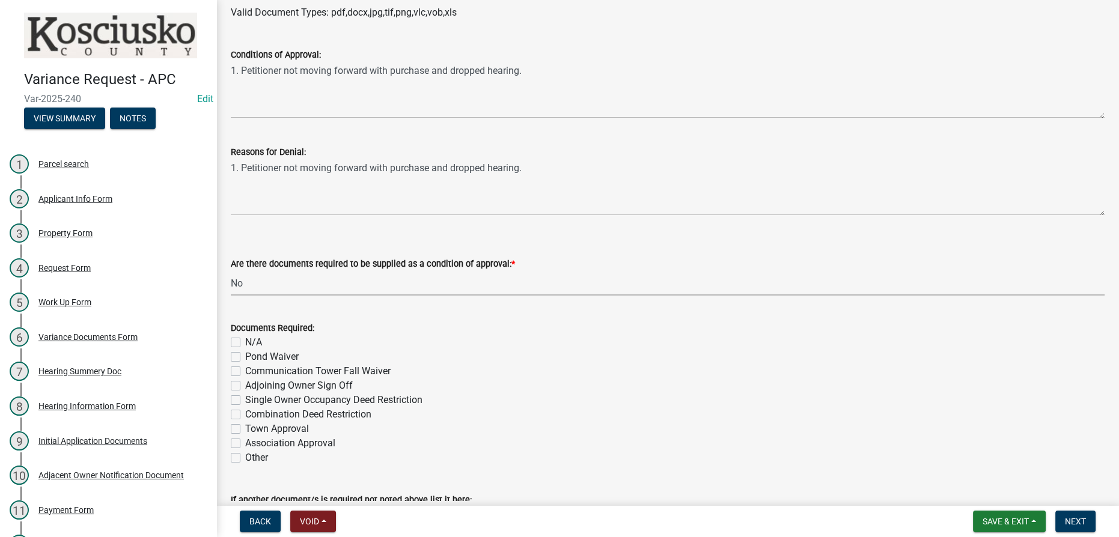
click at [231, 271] on select "Select Item... Yes No N/A" at bounding box center [667, 283] width 873 height 25
select select "3ebdabd2-24d2-4634-81b5-20525b4a7a54"
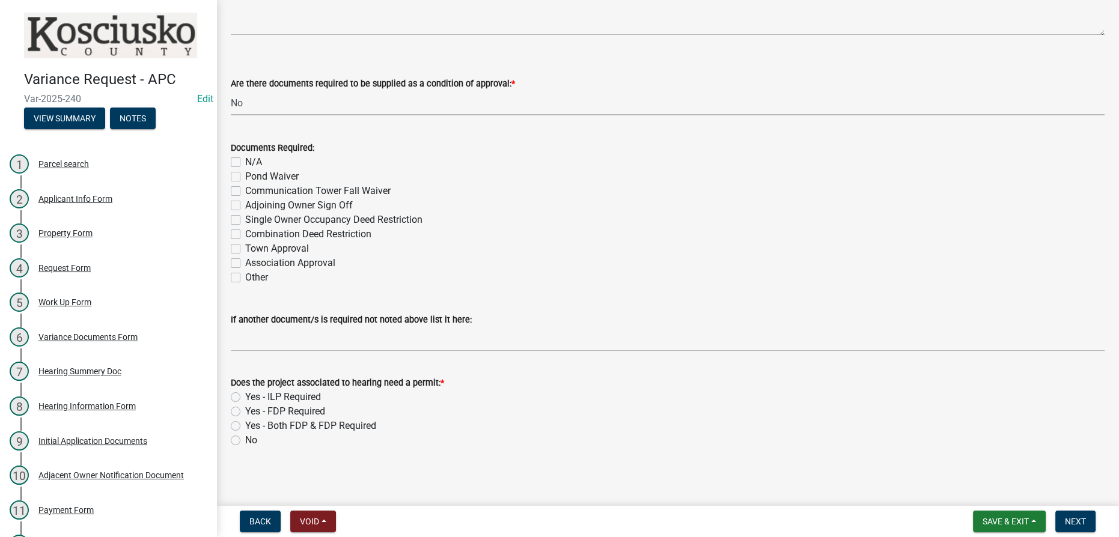
scroll to position [457, 0]
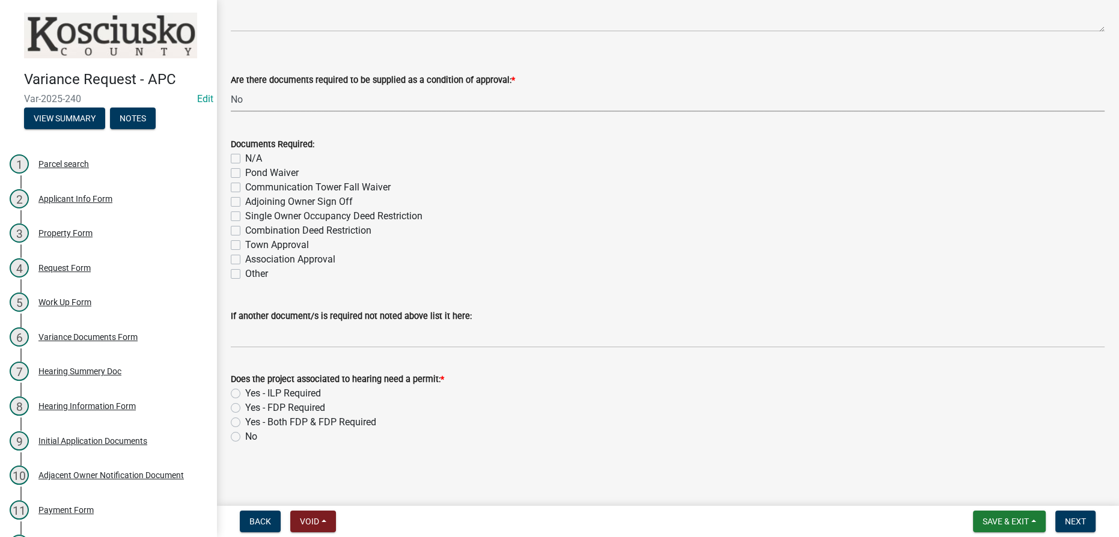
click at [245, 437] on label "No" at bounding box center [251, 437] width 12 height 14
click at [245, 437] on input "No" at bounding box center [249, 434] width 8 height 8
radio input "true"
click at [558, 520] on span "Next" at bounding box center [1075, 522] width 21 height 10
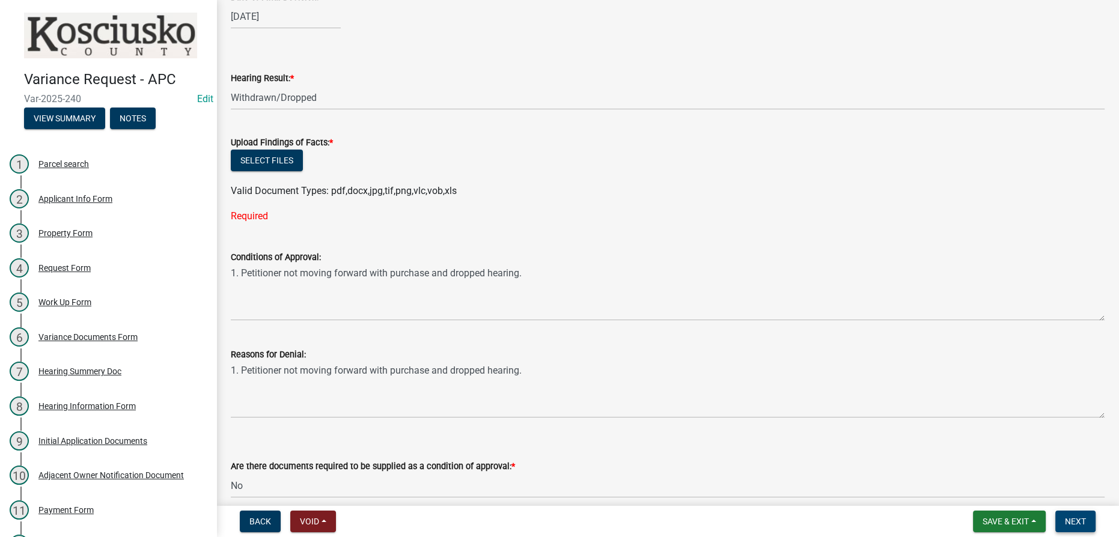
scroll to position [0, 0]
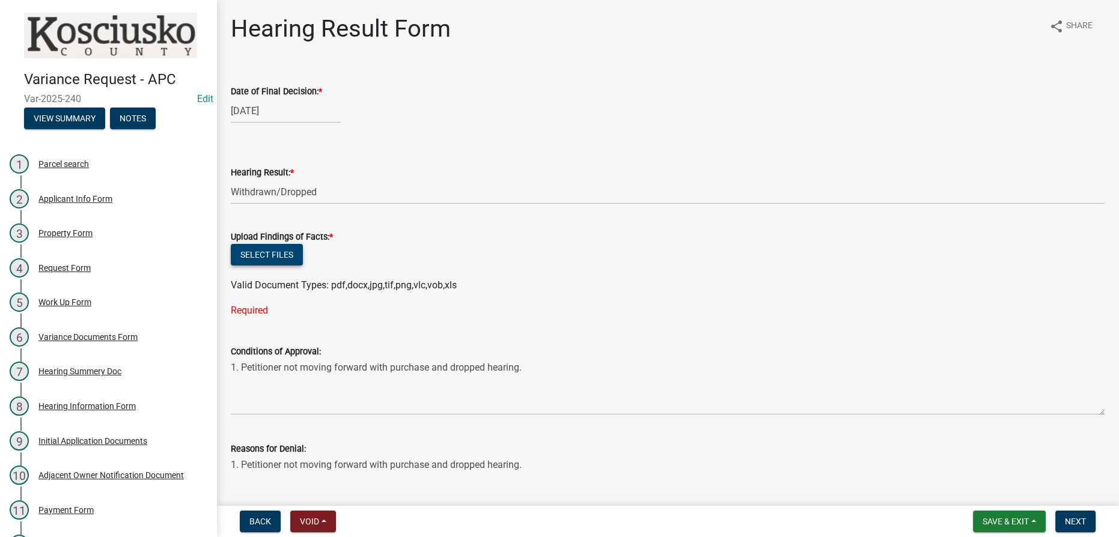
click at [260, 256] on button "Select files" at bounding box center [267, 255] width 72 height 22
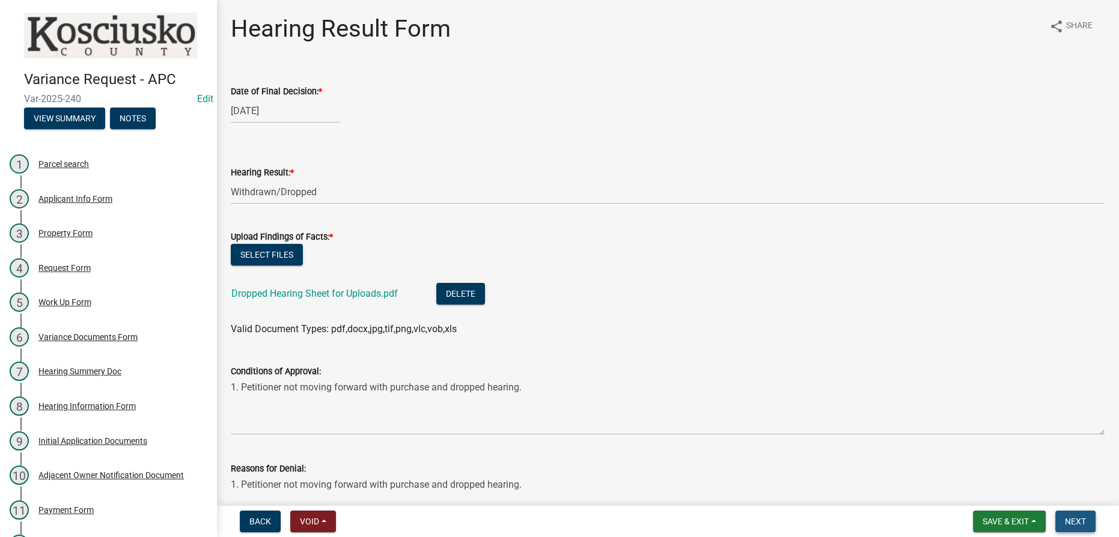
click at [558, 517] on span "Next" at bounding box center [1075, 522] width 21 height 10
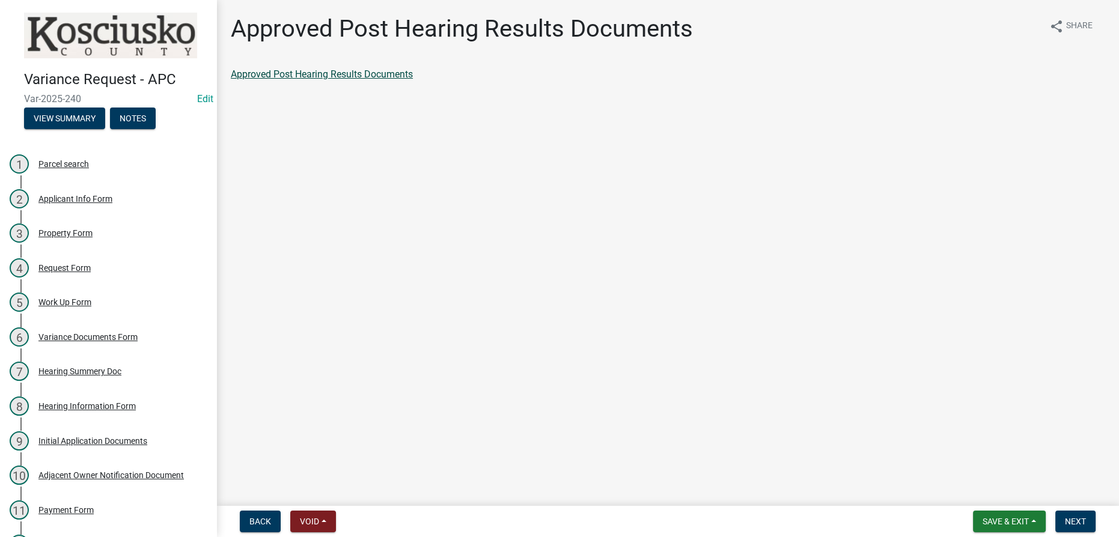
click at [389, 75] on link "Approved Post Hearing Results Documents" at bounding box center [322, 73] width 182 height 11
click at [558, 518] on button "Next" at bounding box center [1075, 522] width 40 height 22
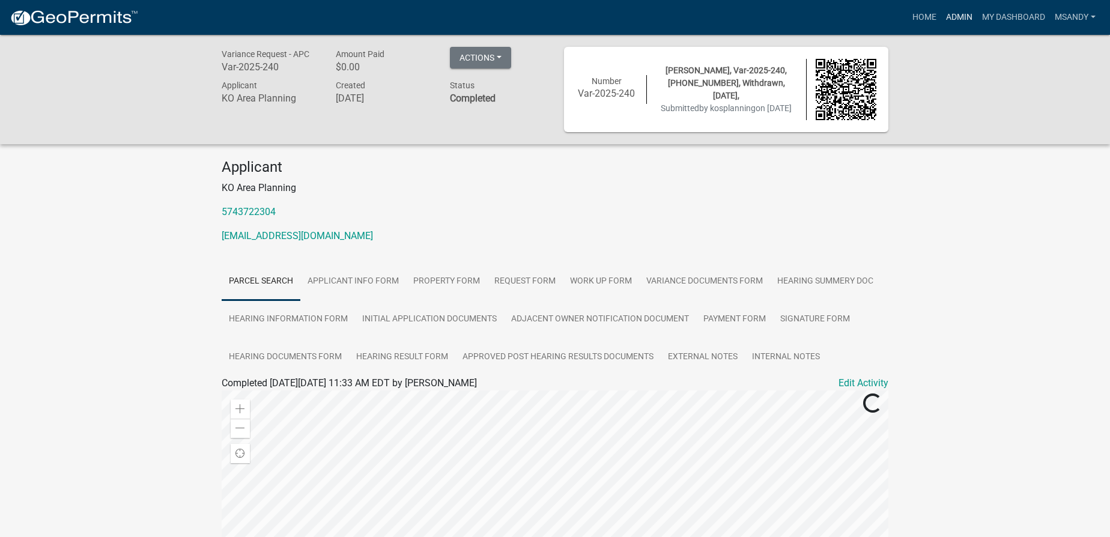
click at [558, 19] on link "Admin" at bounding box center [959, 17] width 36 height 23
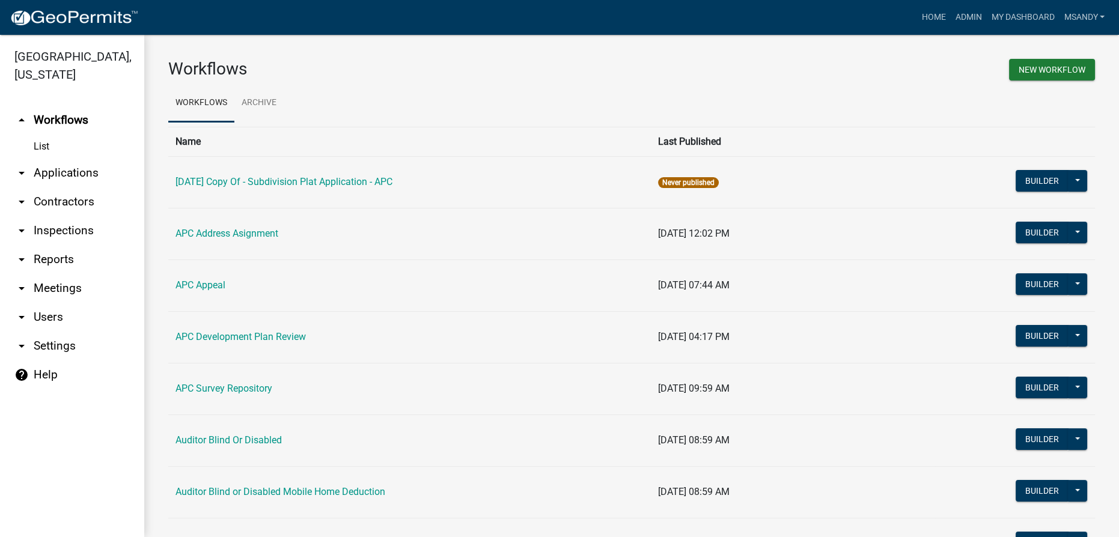
click at [47, 172] on link "arrow_drop_down Applications" at bounding box center [72, 173] width 144 height 29
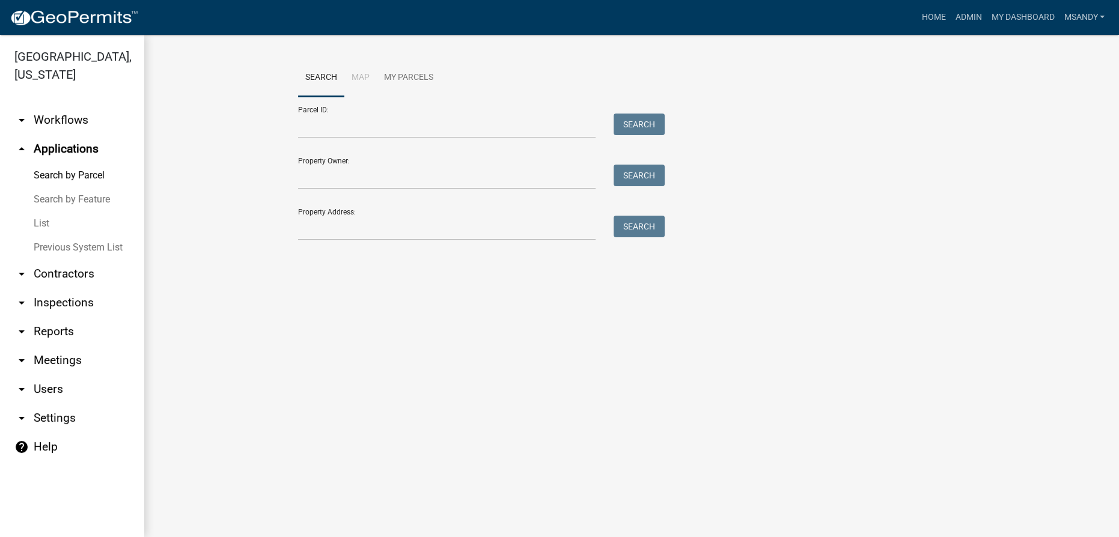
click at [34, 222] on link "List" at bounding box center [72, 223] width 144 height 24
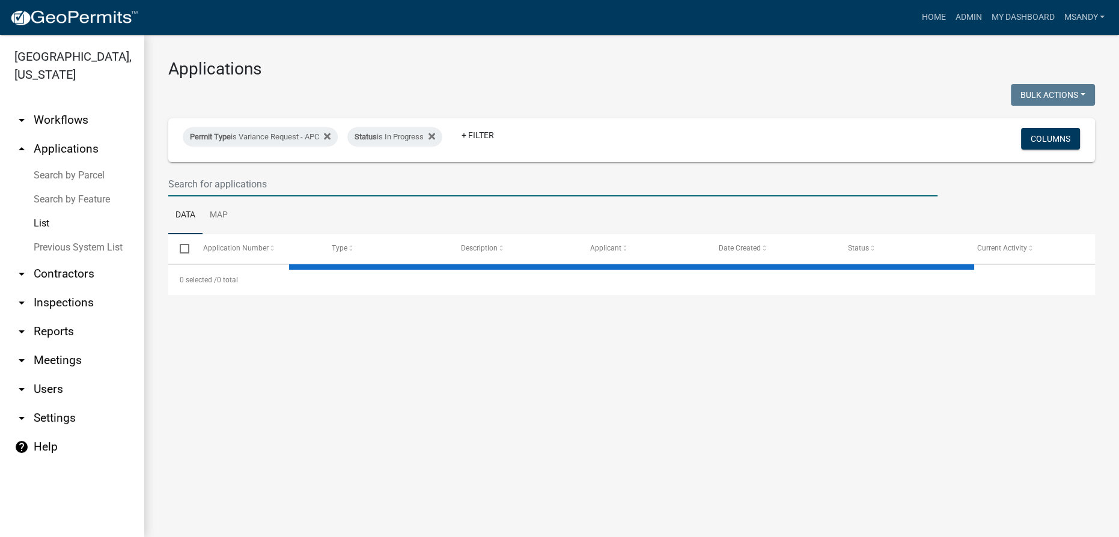
click at [351, 189] on input "text" at bounding box center [552, 184] width 769 height 25
select select "3: 100"
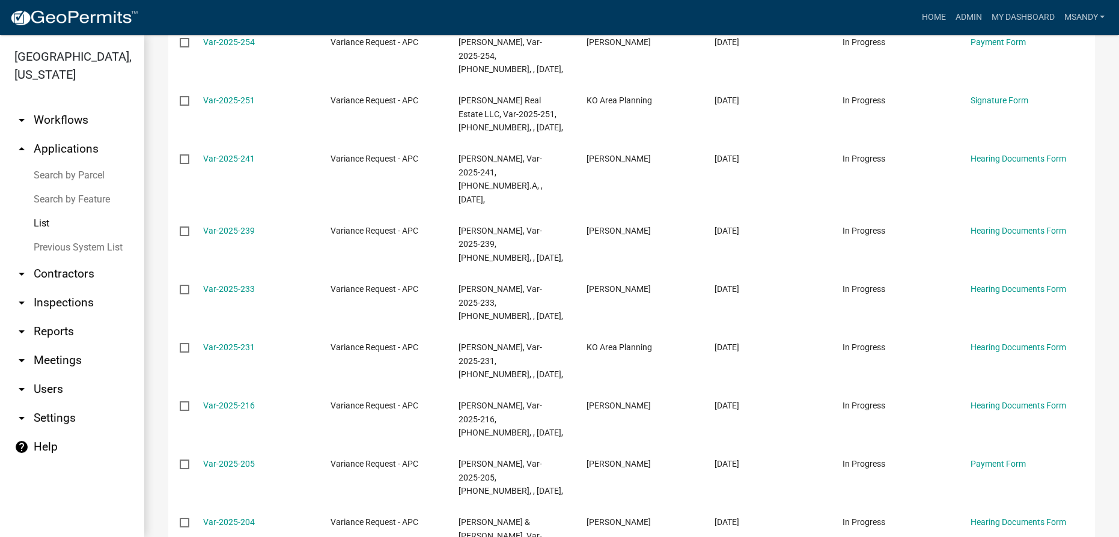
scroll to position [109, 0]
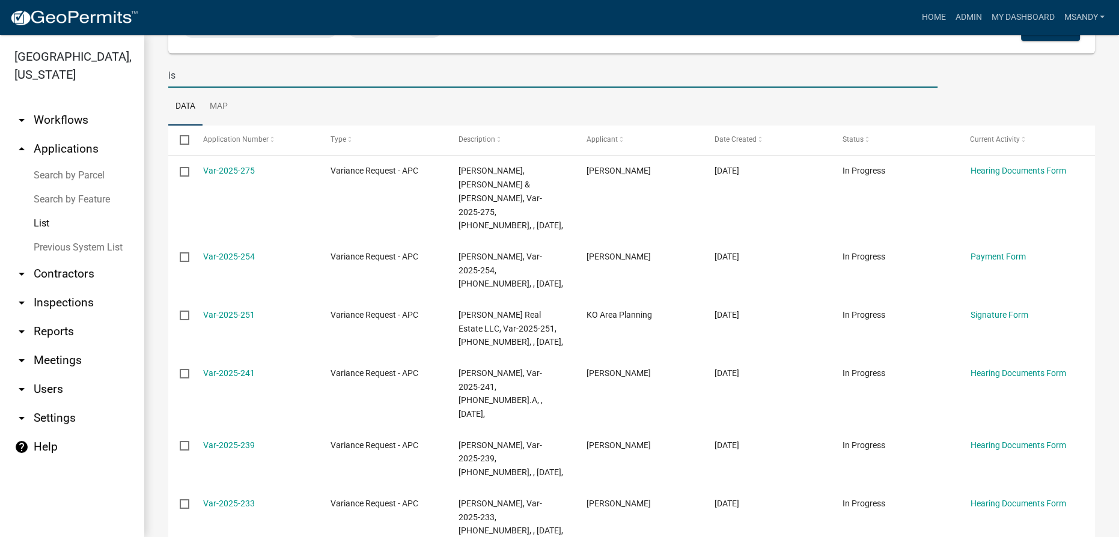
drag, startPoint x: 226, startPoint y: 79, endPoint x: 0, endPoint y: 59, distance: 226.7
click at [0, 59] on div "[GEOGRAPHIC_DATA], [US_STATE] arrow_drop_down Workflows List arrow_drop_up Appl…" at bounding box center [559, 286] width 1119 height 502
type input "[PERSON_NAME]"
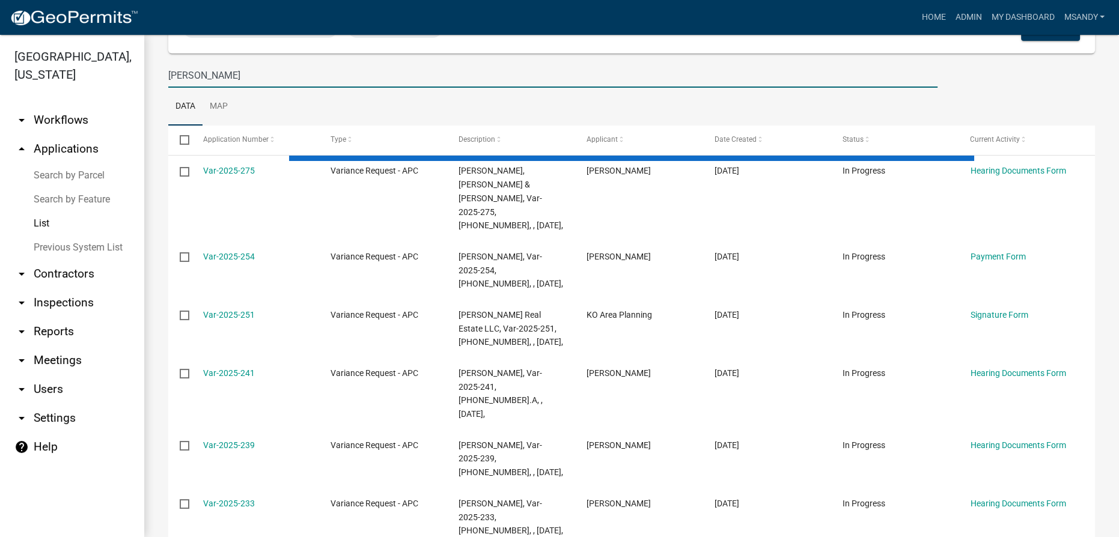
scroll to position [0, 0]
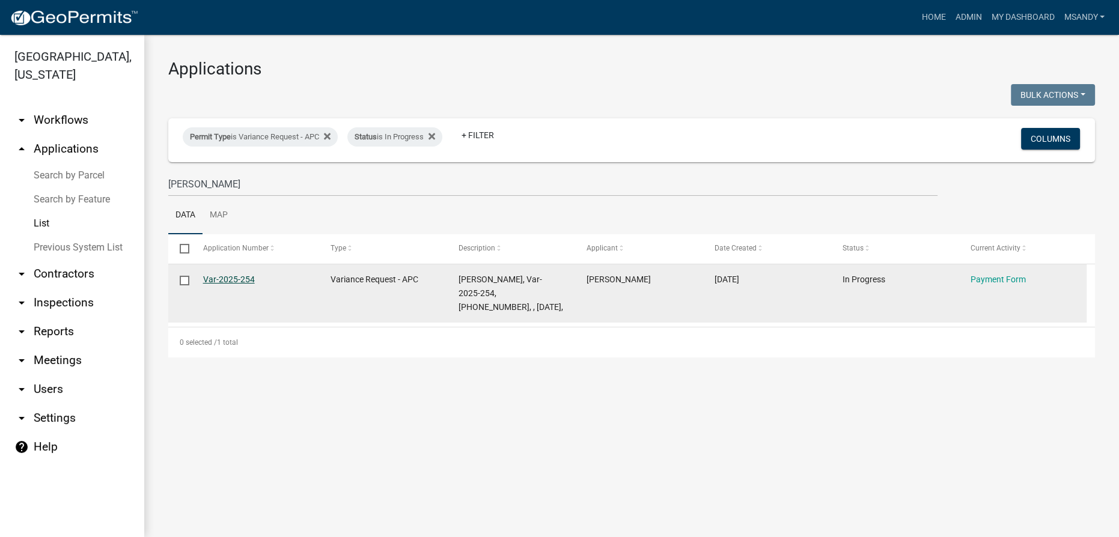
click at [216, 278] on link "Var-2025-254" at bounding box center [229, 280] width 52 height 10
